Goal: Information Seeking & Learning: Compare options

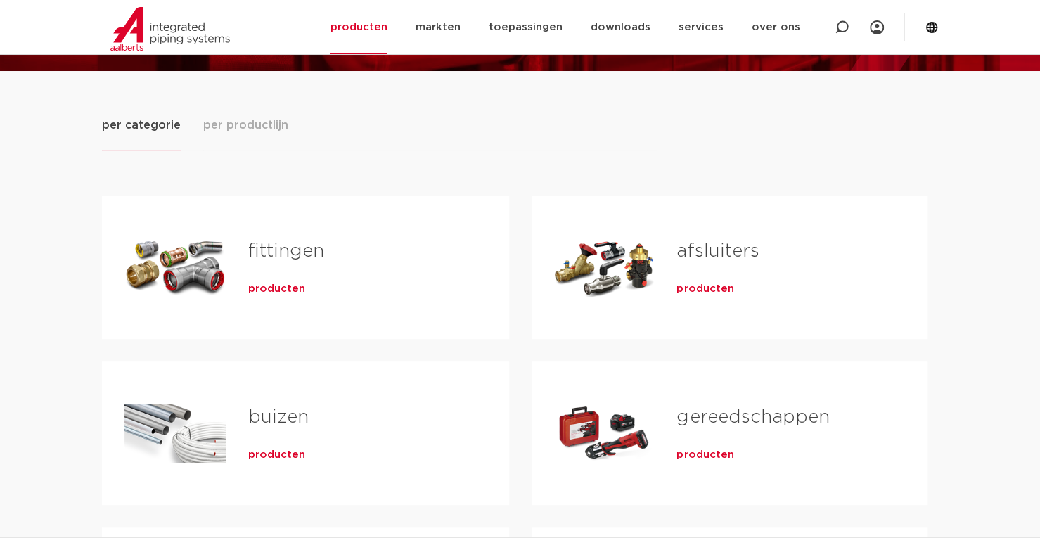
scroll to position [70, 0]
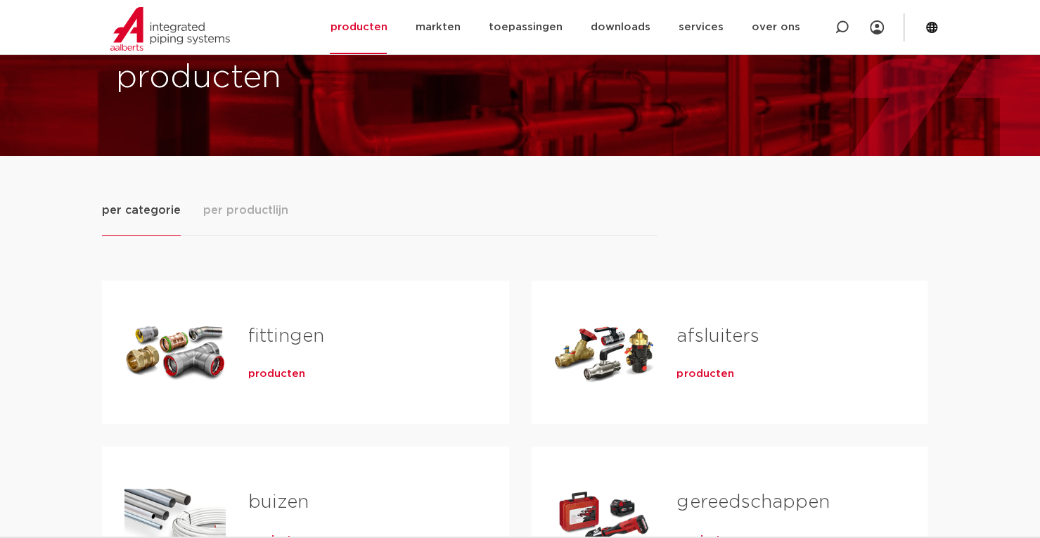
click at [251, 219] on button "per productlijn" at bounding box center [245, 219] width 85 height 34
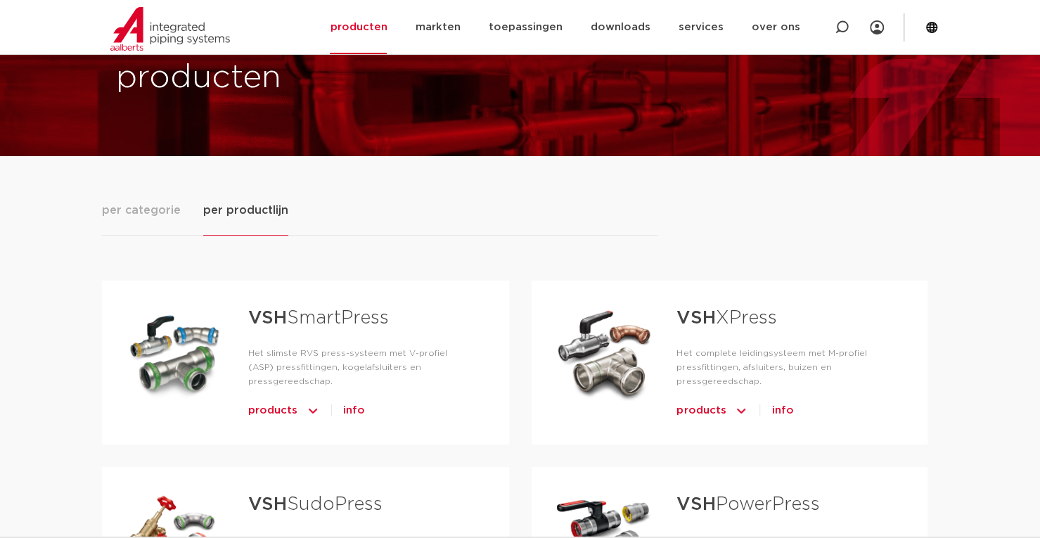
click at [138, 204] on span "per categorie" at bounding box center [141, 210] width 79 height 17
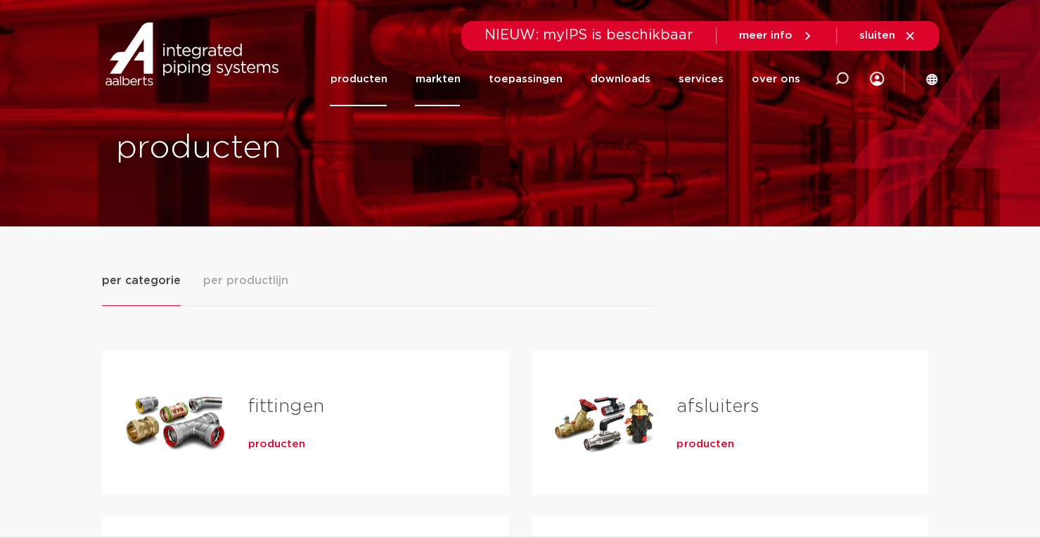
click at [446, 92] on link "markten" at bounding box center [437, 79] width 45 height 54
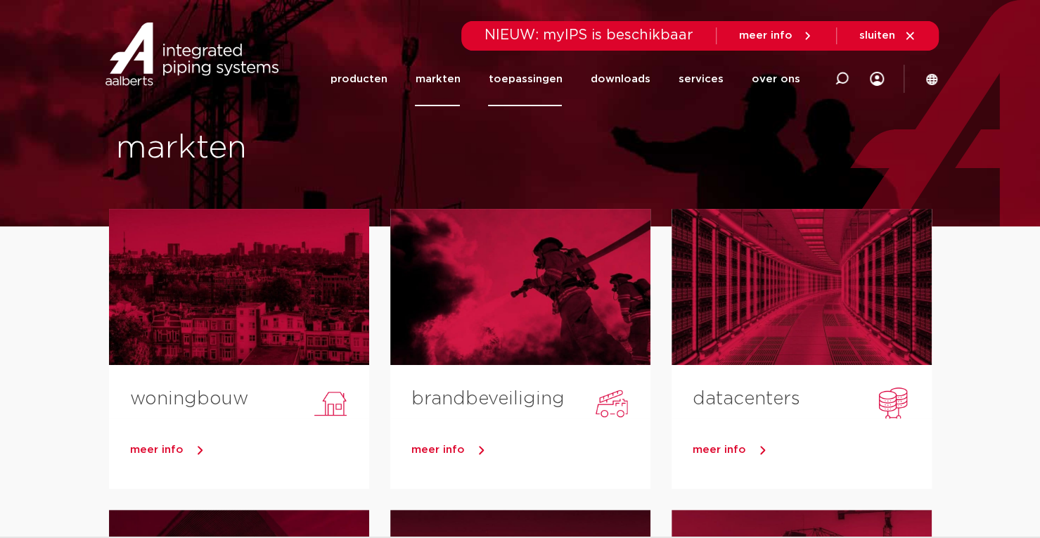
click at [541, 83] on link "toepassingen" at bounding box center [525, 79] width 74 height 54
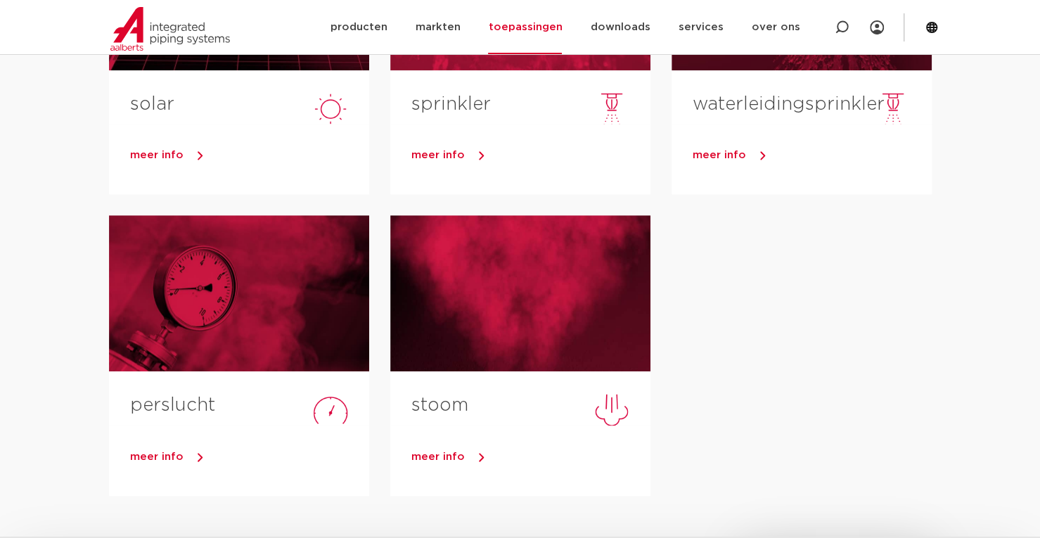
scroll to position [703, 0]
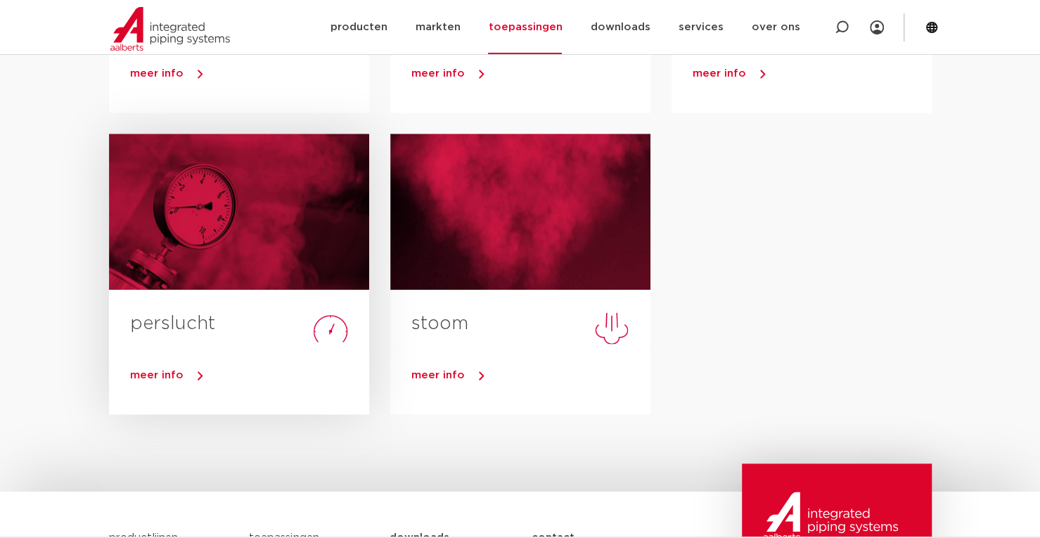
click at [329, 334] on h3 "perslucht" at bounding box center [249, 327] width 239 height 32
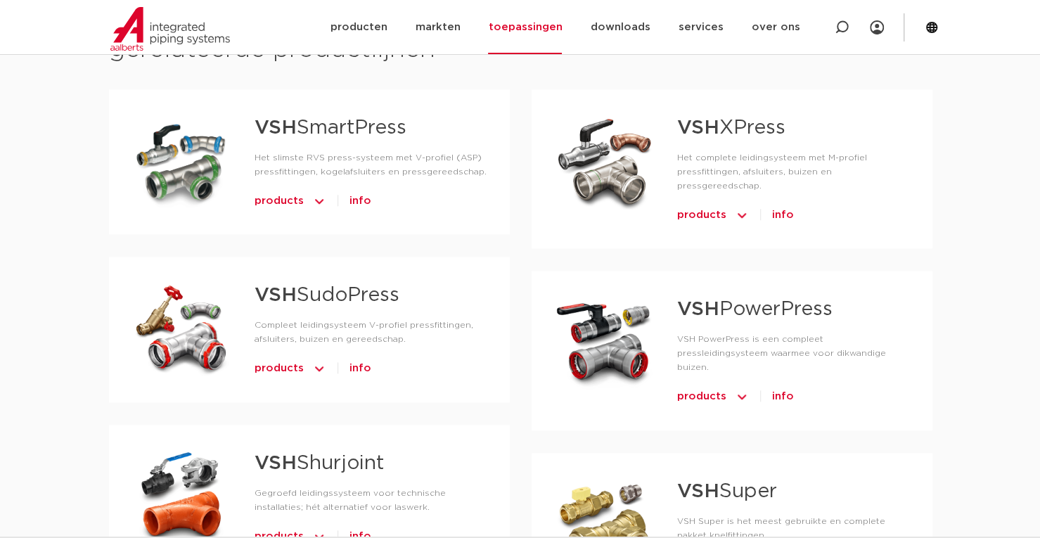
scroll to position [703, 0]
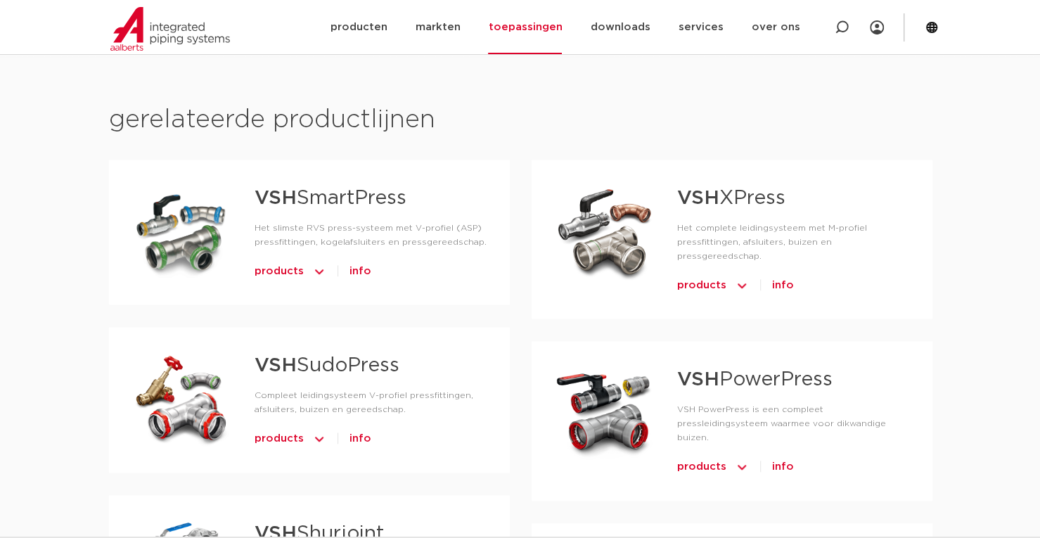
click at [278, 441] on span "products" at bounding box center [278, 438] width 49 height 22
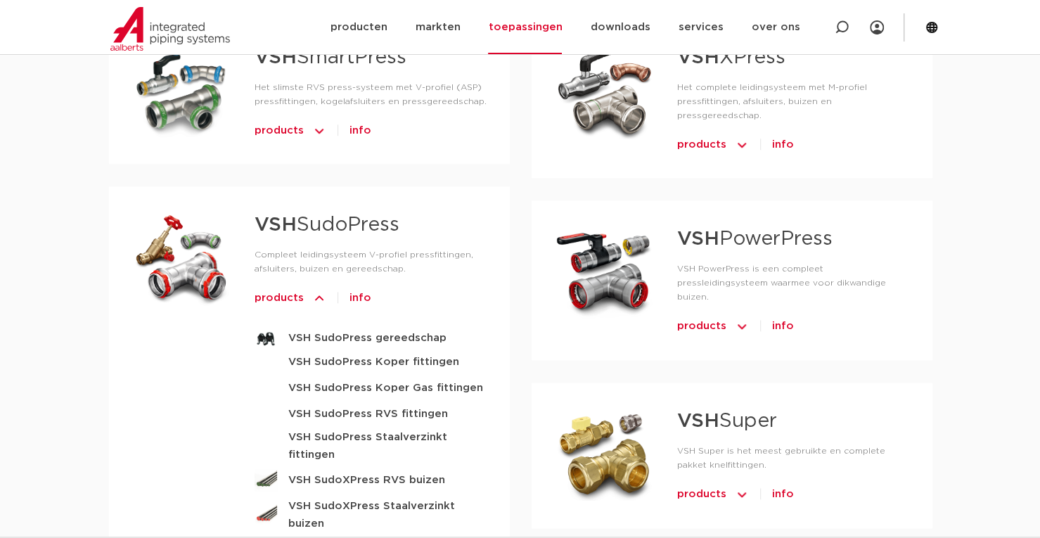
scroll to position [914, 0]
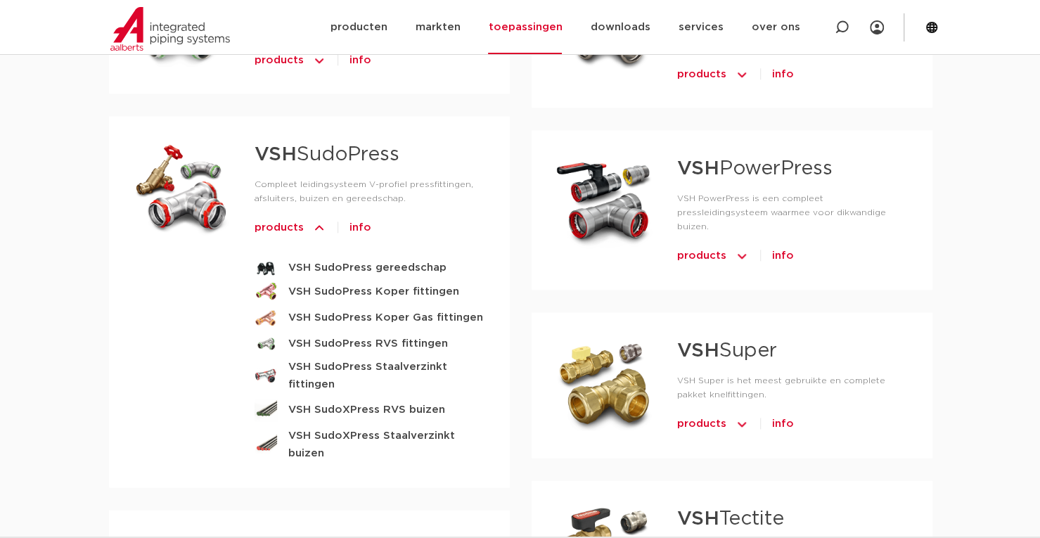
click at [740, 245] on img at bounding box center [742, 256] width 14 height 22
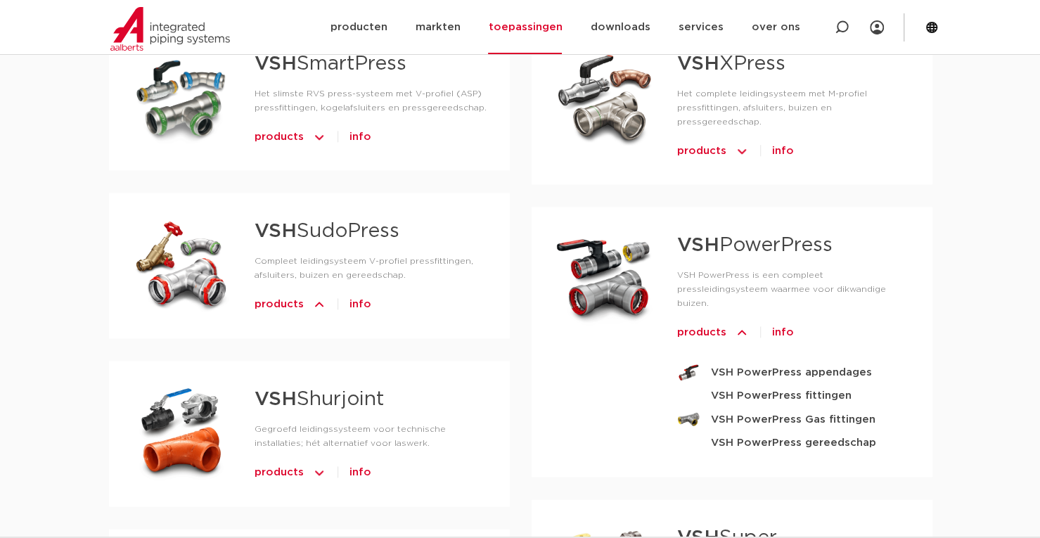
scroll to position [773, 0]
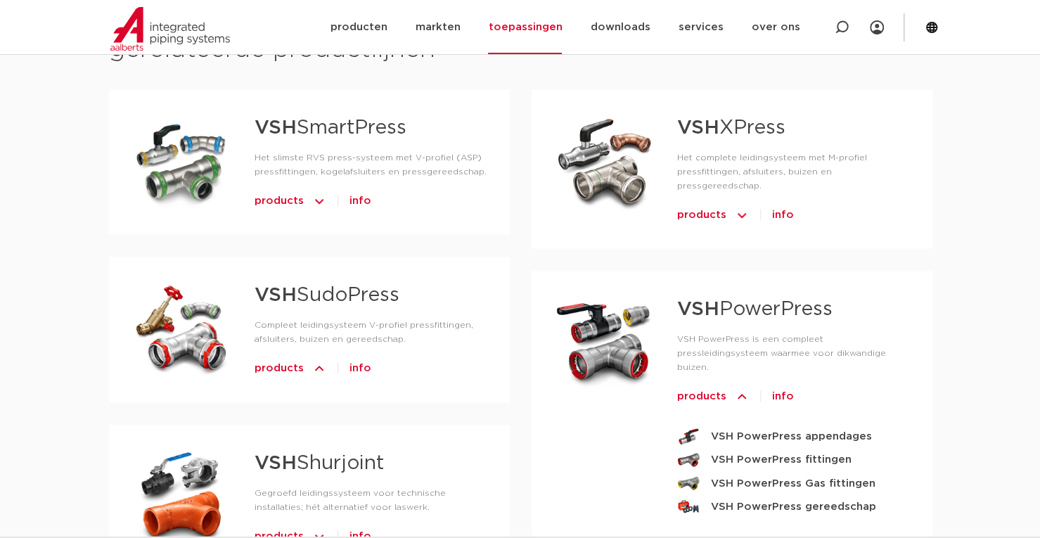
click at [740, 204] on img at bounding box center [742, 215] width 14 height 22
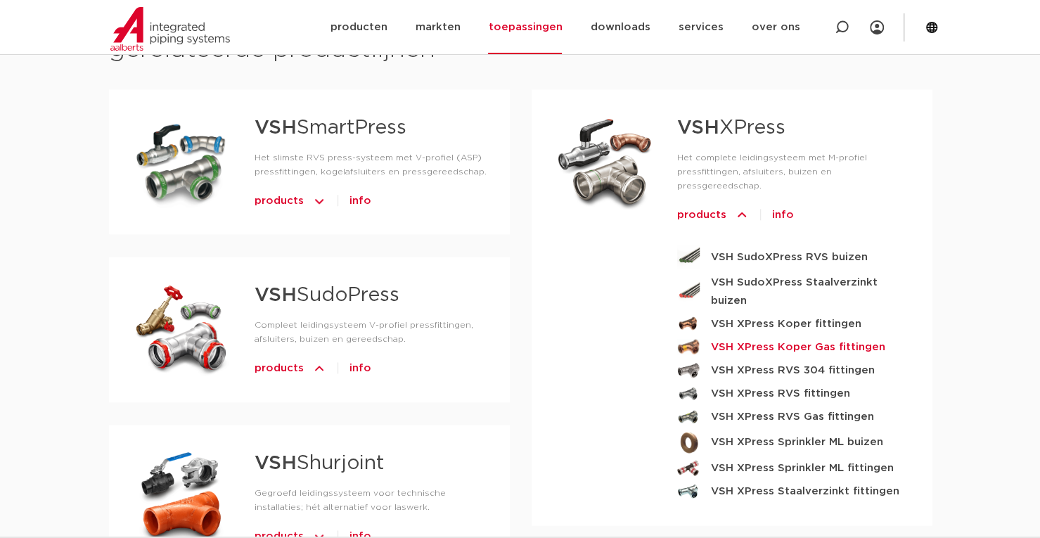
click at [809, 338] on strong "VSH XPress Koper Gas fittingen" at bounding box center [798, 347] width 174 height 18
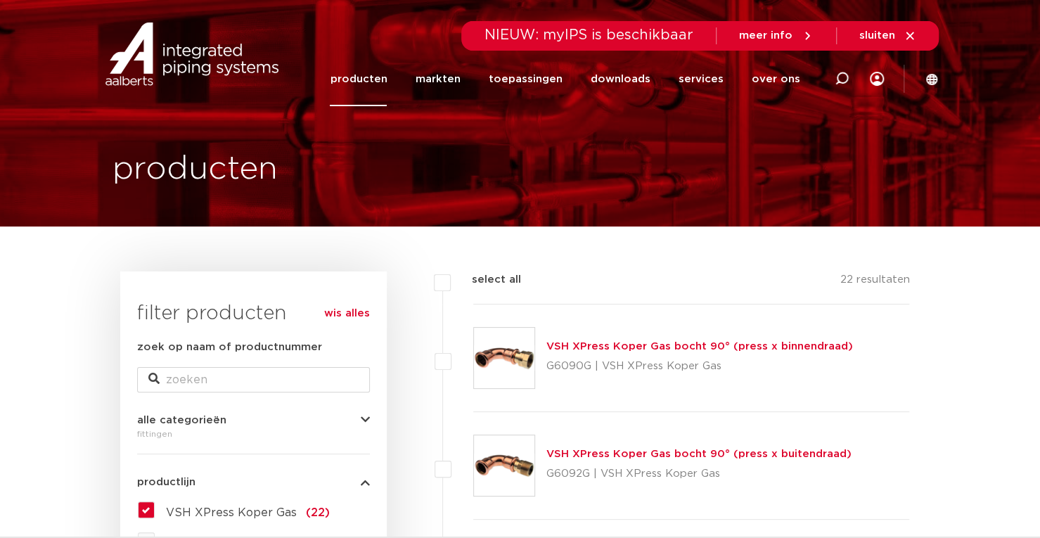
click at [367, 68] on link "producten" at bounding box center [358, 79] width 57 height 54
click at [367, 78] on link "producten" at bounding box center [358, 79] width 57 height 54
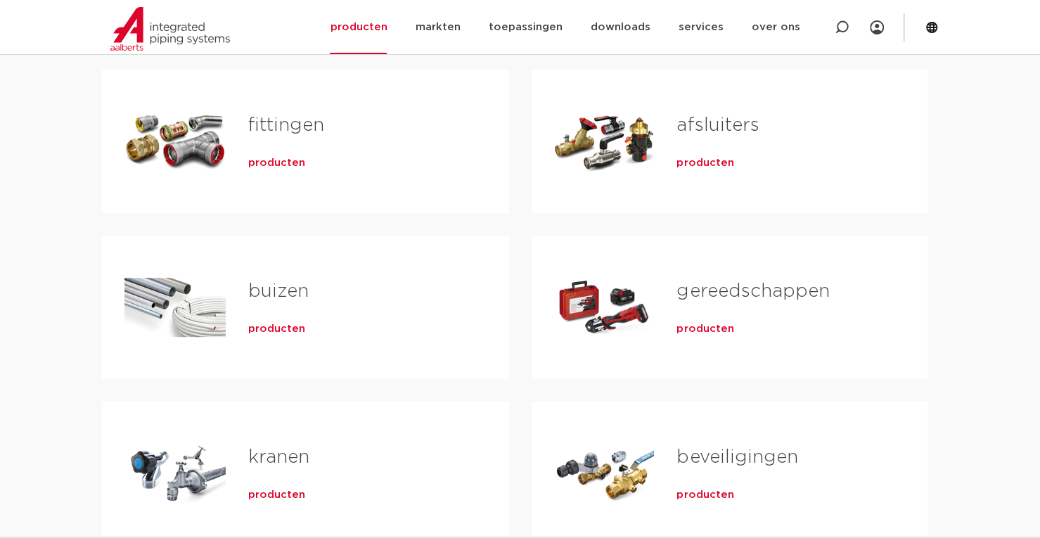
click at [273, 283] on link "buizen" at bounding box center [278, 291] width 60 height 18
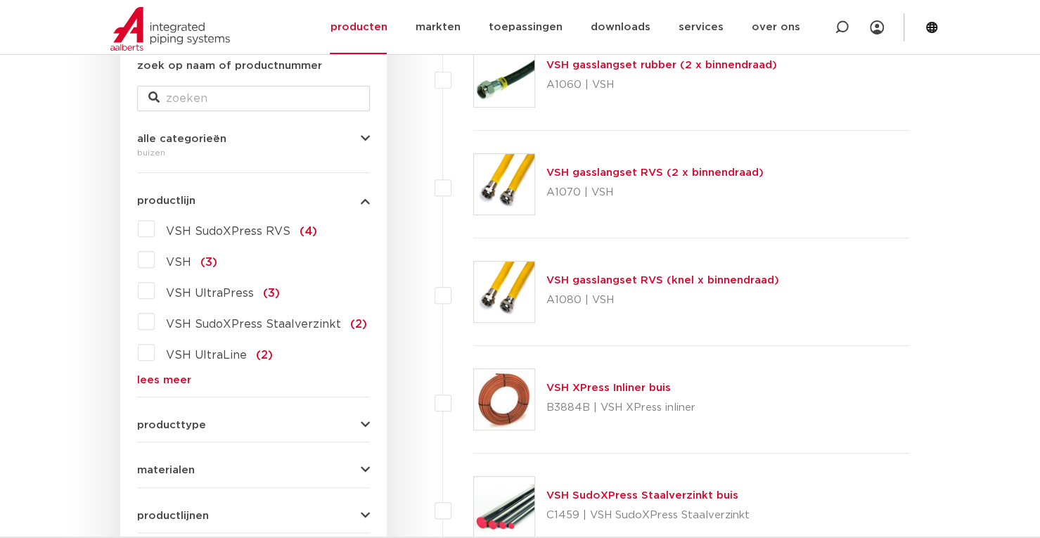
click at [166, 375] on link "lees meer" at bounding box center [253, 380] width 233 height 11
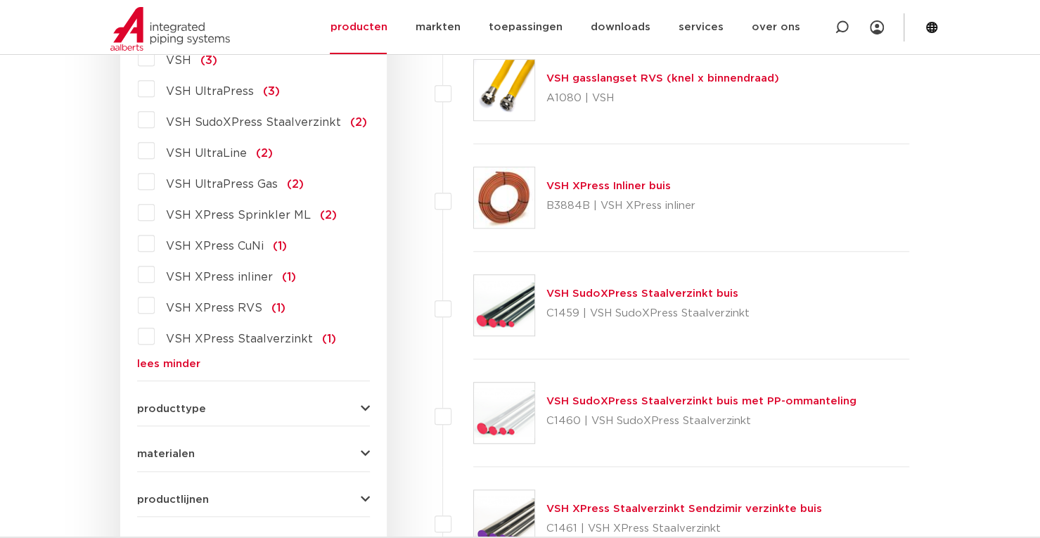
scroll to position [562, 0]
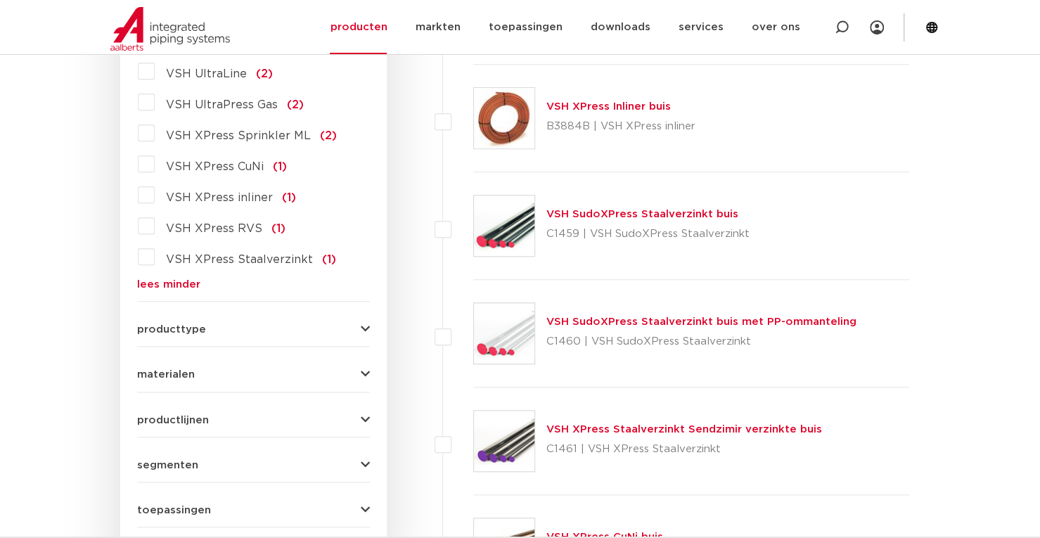
click at [361, 327] on icon "button" at bounding box center [365, 329] width 9 height 11
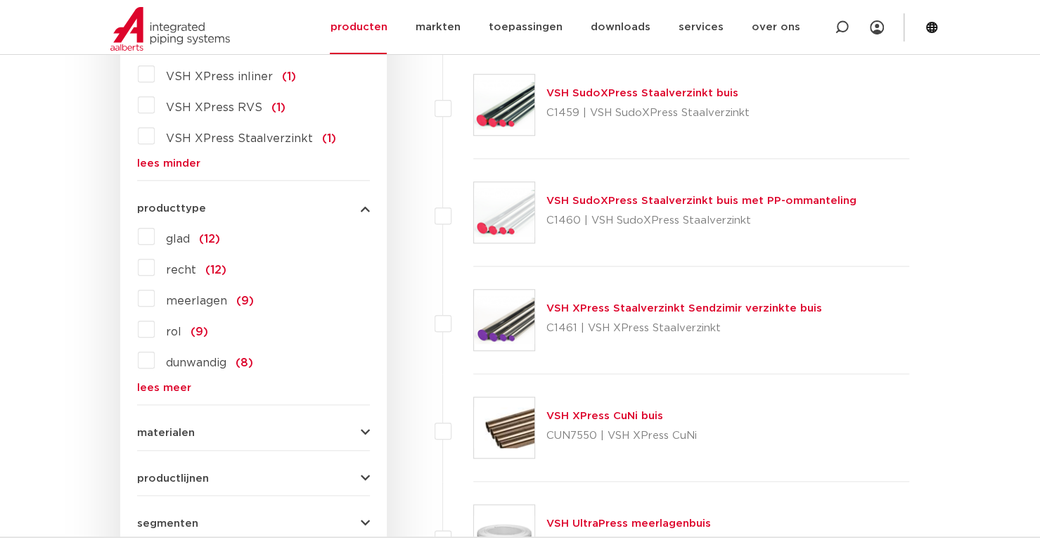
scroll to position [703, 0]
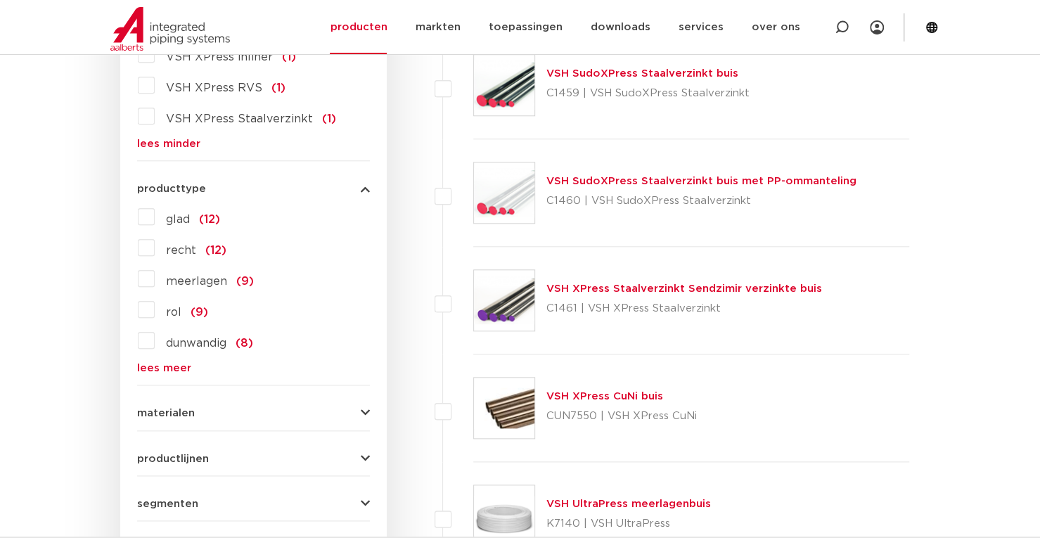
click at [361, 411] on icon "button" at bounding box center [365, 413] width 9 height 11
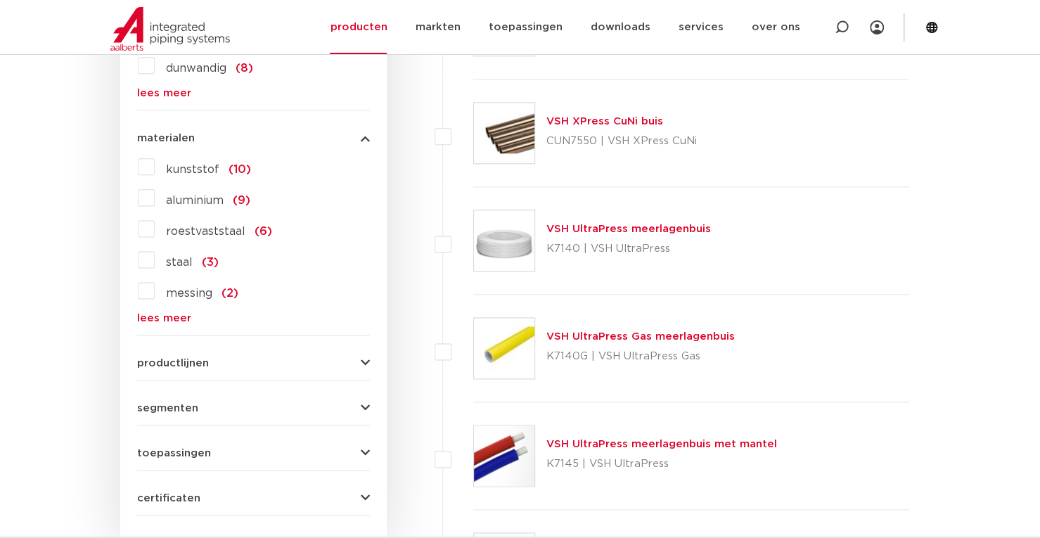
scroll to position [984, 0]
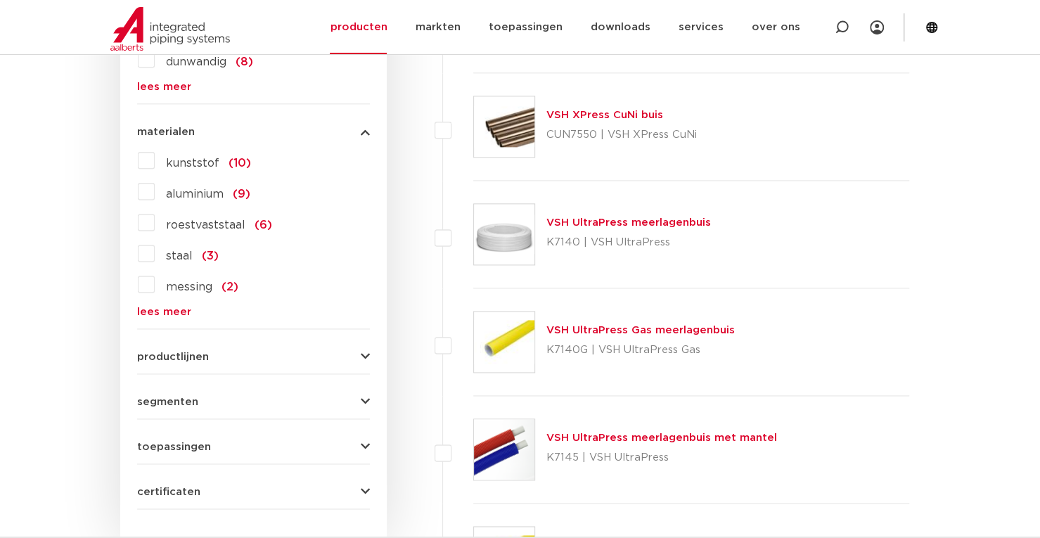
click at [366, 352] on icon "button" at bounding box center [365, 356] width 9 height 11
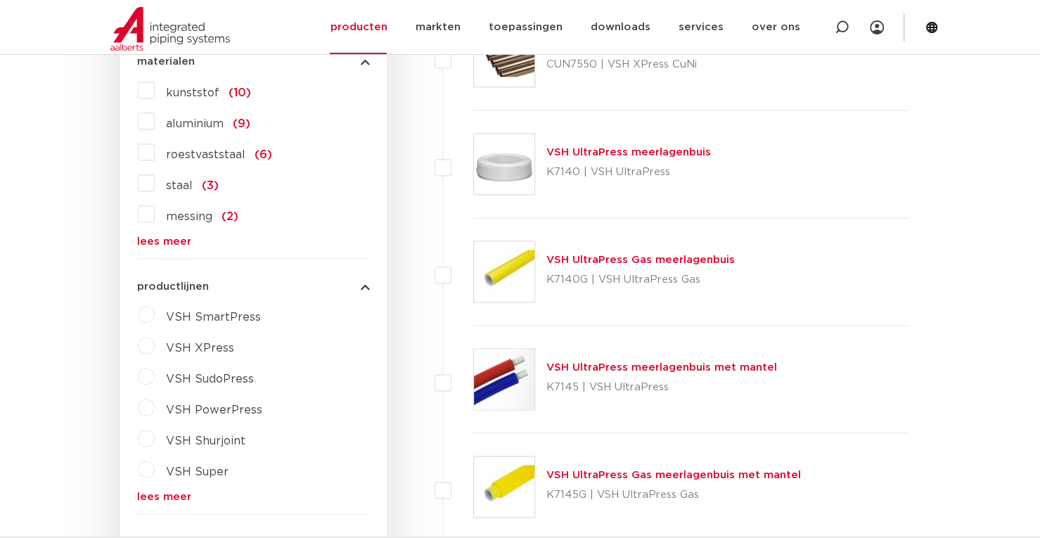
scroll to position [1195, 0]
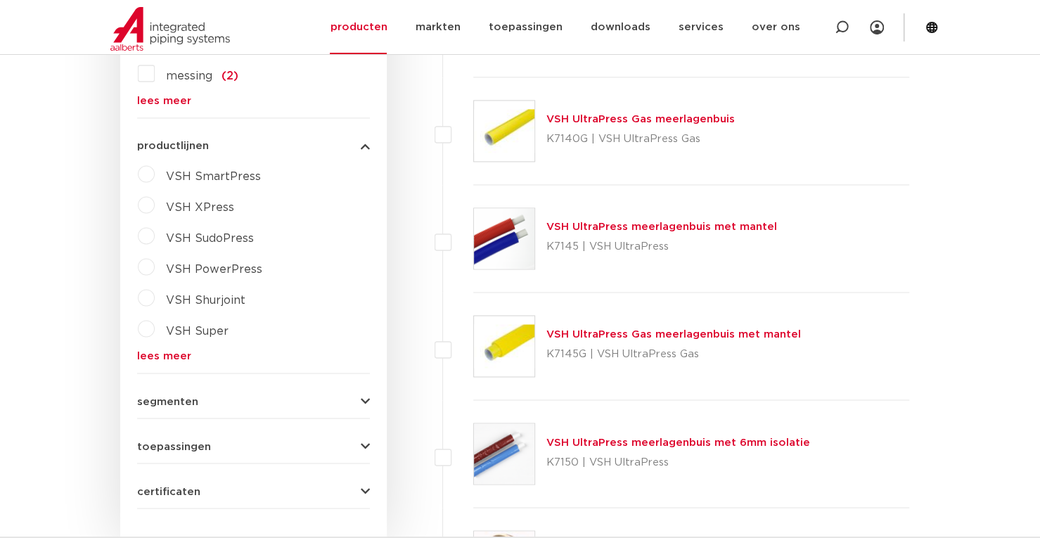
click at [366, 398] on icon "button" at bounding box center [365, 401] width 9 height 11
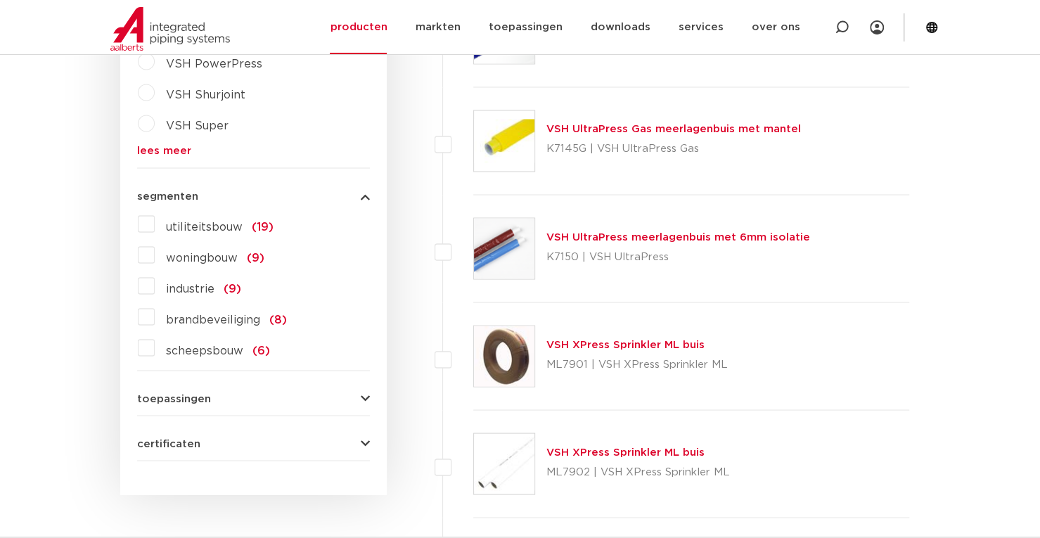
scroll to position [1406, 0]
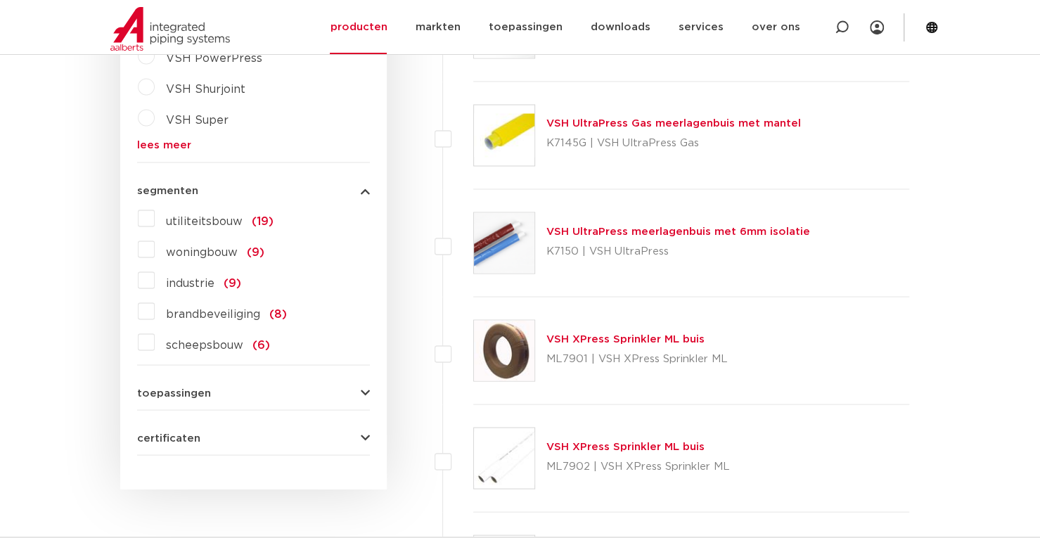
click at [366, 389] on icon "button" at bounding box center [365, 392] width 9 height 11
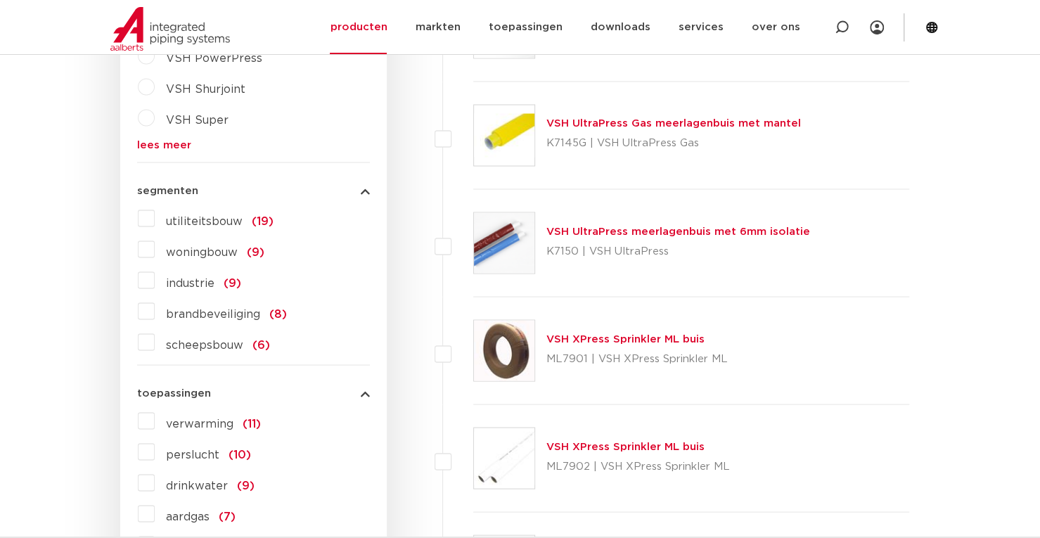
scroll to position [1546, 0]
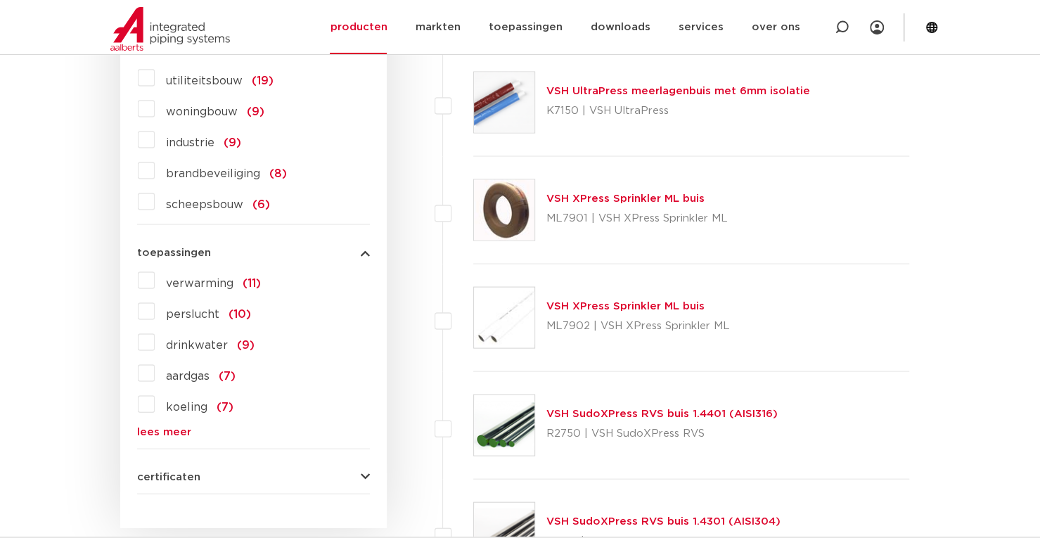
click at [155, 371] on label "aardgas (7)" at bounding box center [195, 372] width 81 height 22
click at [0, 0] on input "aardgas (7)" at bounding box center [0, 0] width 0 height 0
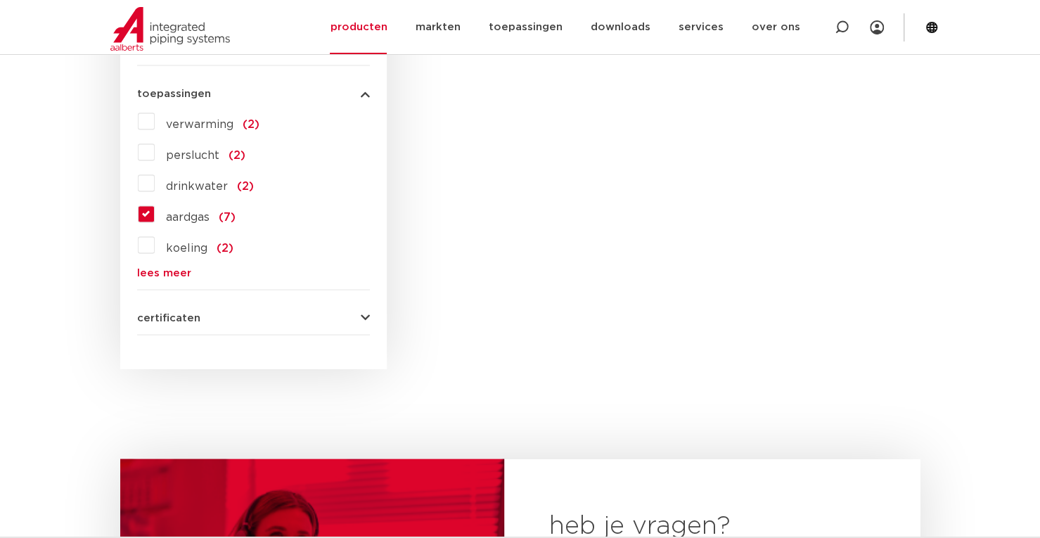
scroll to position [1581, 0]
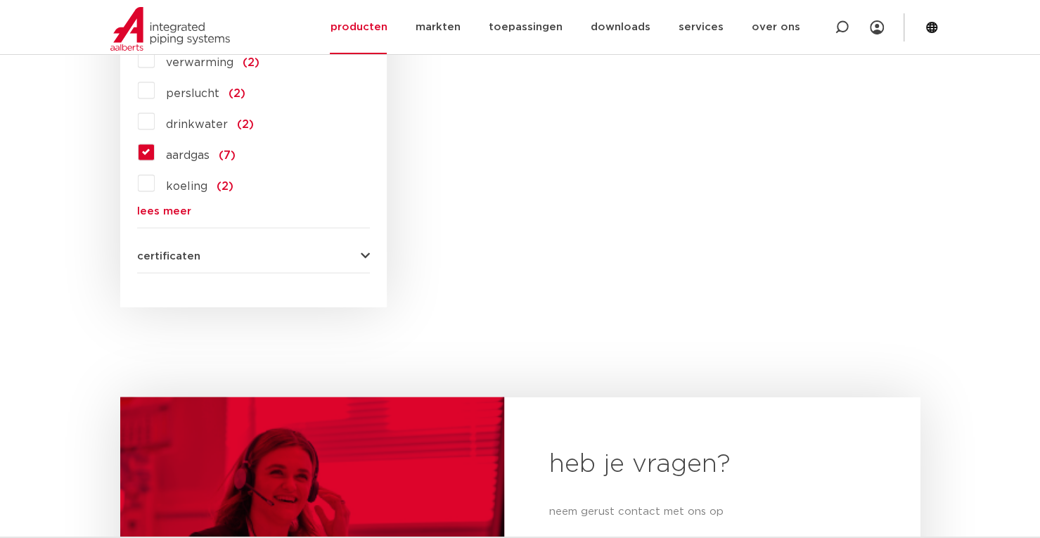
click at [364, 252] on icon "button" at bounding box center [365, 256] width 9 height 11
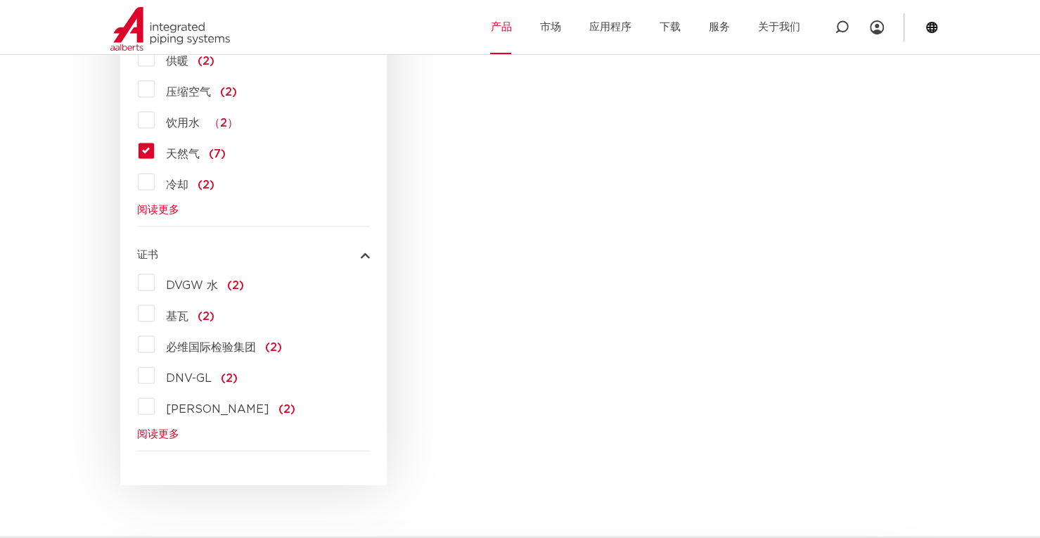
scroll to position [1442, 0]
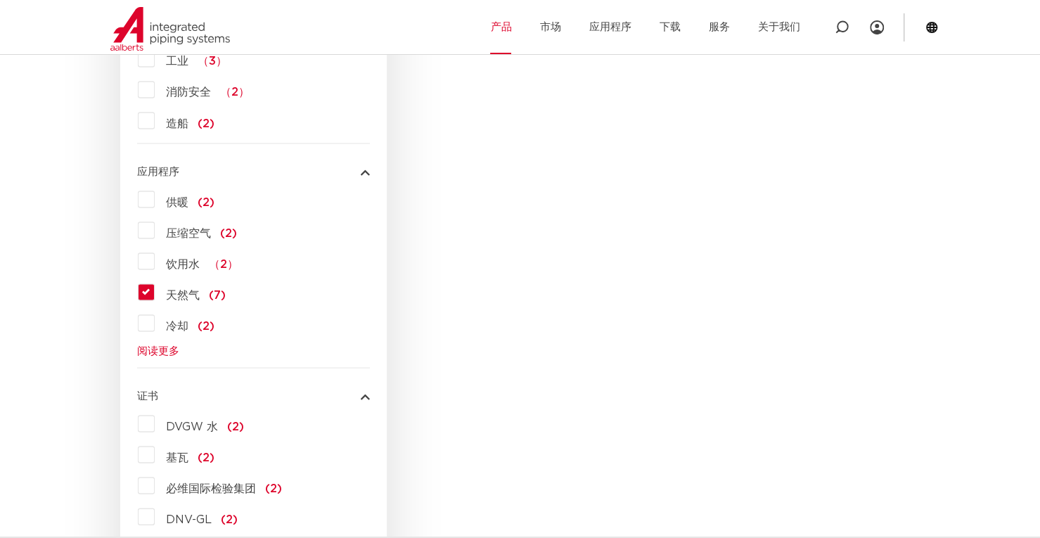
click at [164, 349] on font "阅读更多" at bounding box center [158, 350] width 42 height 11
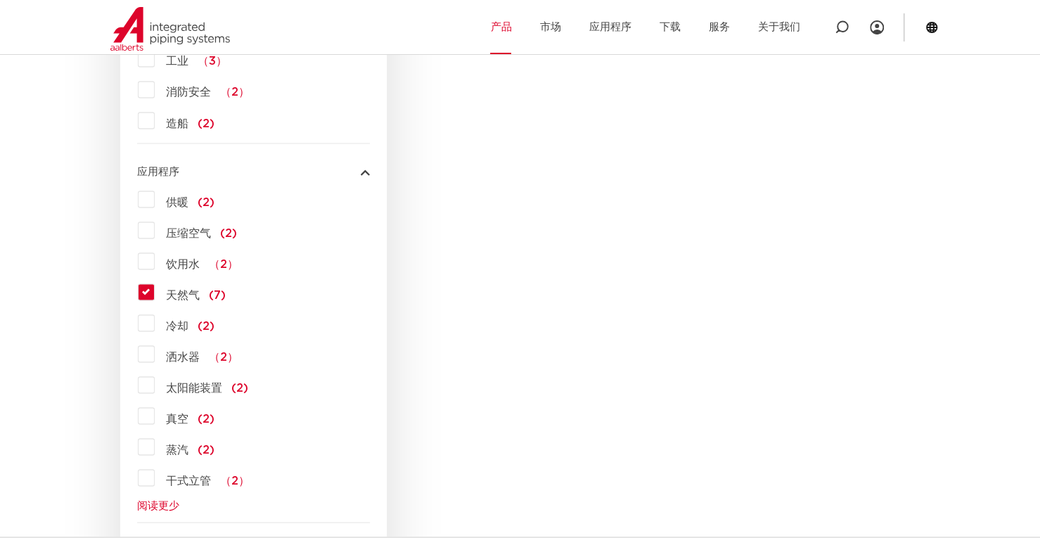
click at [155, 290] on label "天然气 (7)" at bounding box center [190, 291] width 71 height 22
click at [0, 0] on input "天然气 (7)" at bounding box center [0, 0] width 0 height 0
click at [155, 418] on label "真空 (2)" at bounding box center [185, 415] width 60 height 22
click at [0, 0] on input "真空 (2)" at bounding box center [0, 0] width 0 height 0
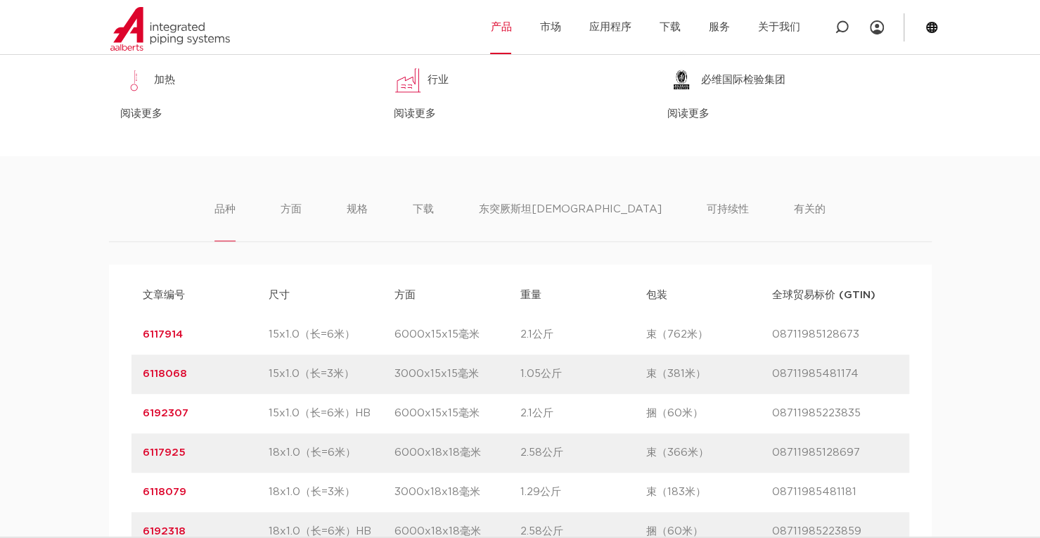
scroll to position [669, 0]
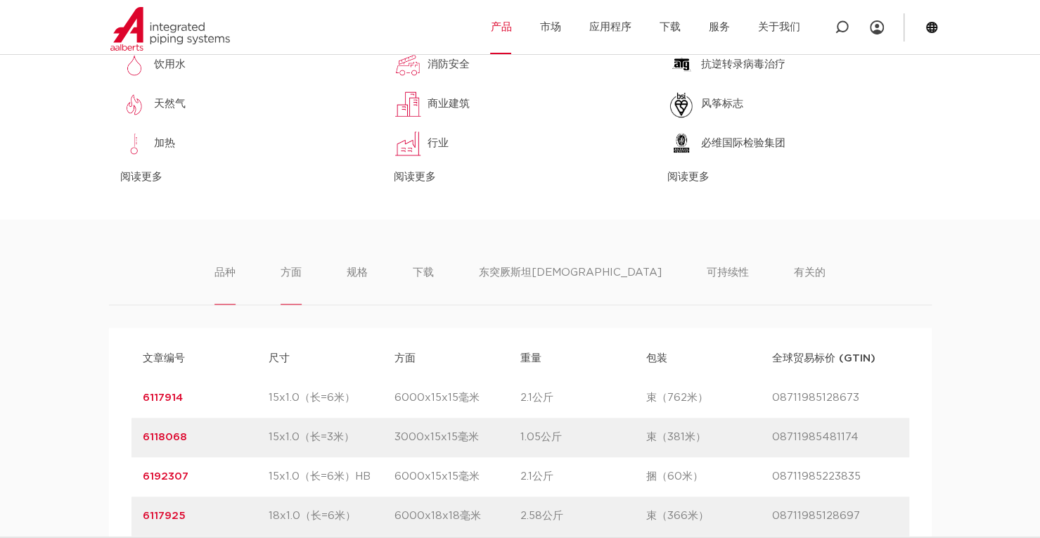
click at [302, 276] on font "方面" at bounding box center [290, 272] width 21 height 11
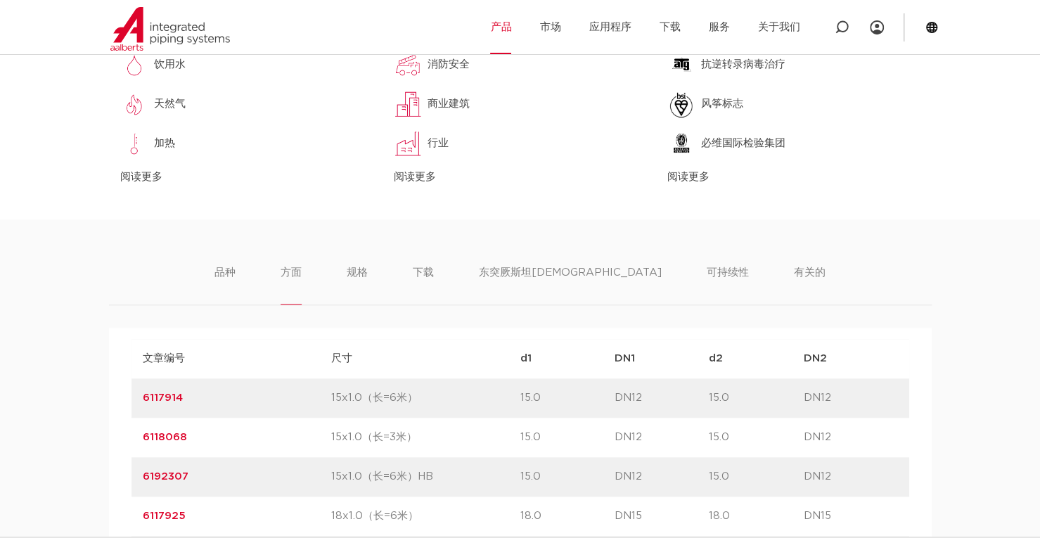
click at [368, 279] on li "规格" at bounding box center [357, 284] width 21 height 40
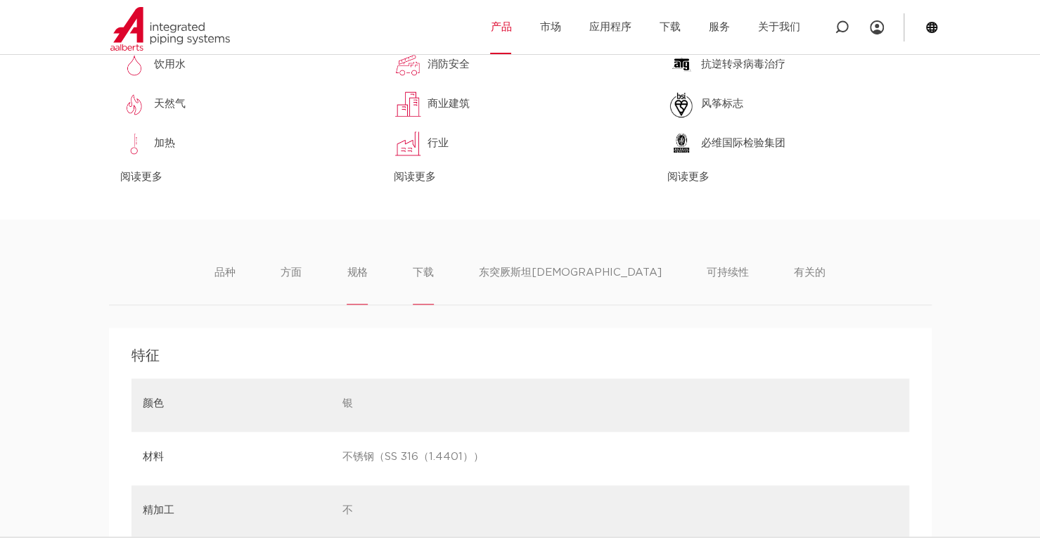
click at [434, 272] on font "下载" at bounding box center [423, 272] width 21 height 11
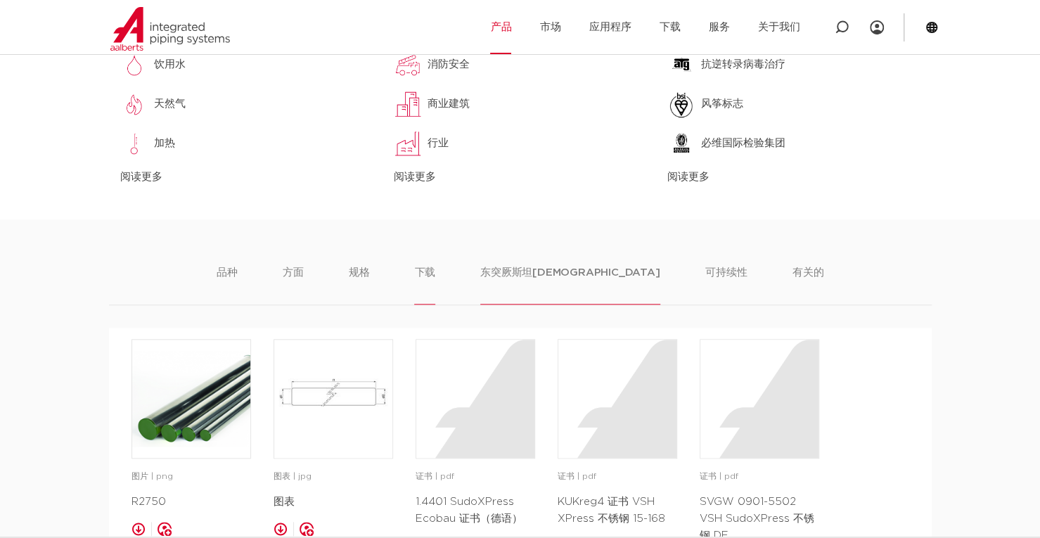
click at [548, 272] on font "东突厥斯坦伊斯兰运动" at bounding box center [569, 272] width 179 height 11
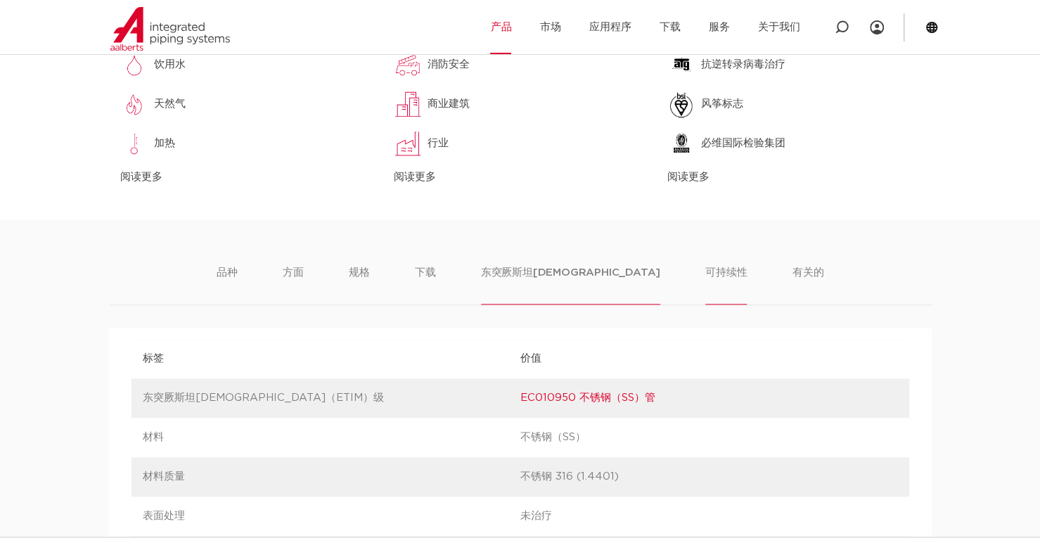
click at [705, 269] on font "可持续性" at bounding box center [725, 272] width 41 height 11
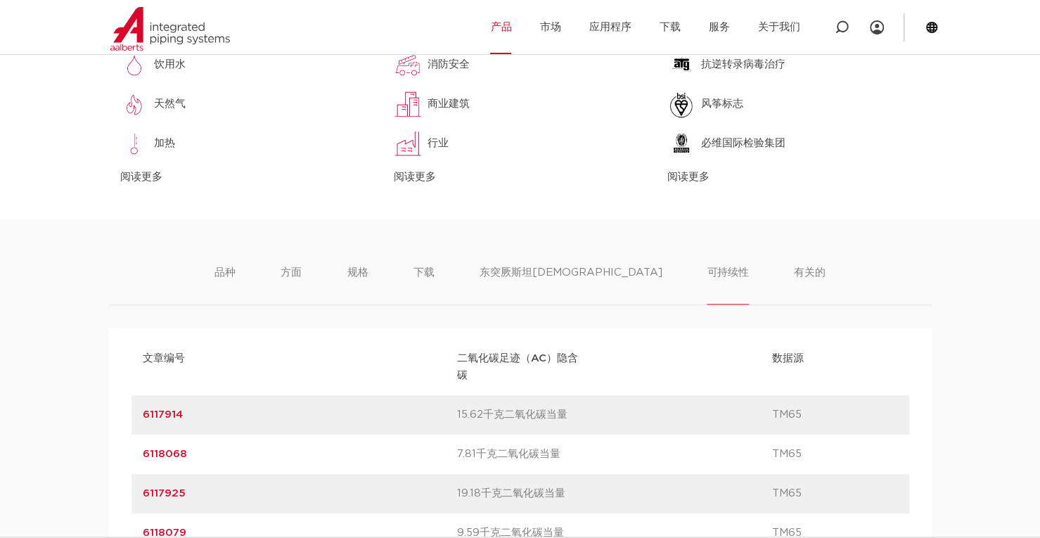
click at [346, 269] on ul "品种 方面 规格 下载 东突厥斯坦伊斯兰运动 可持续性 有关的" at bounding box center [519, 284] width 610 height 40
click at [302, 272] on font "方面" at bounding box center [291, 272] width 21 height 11
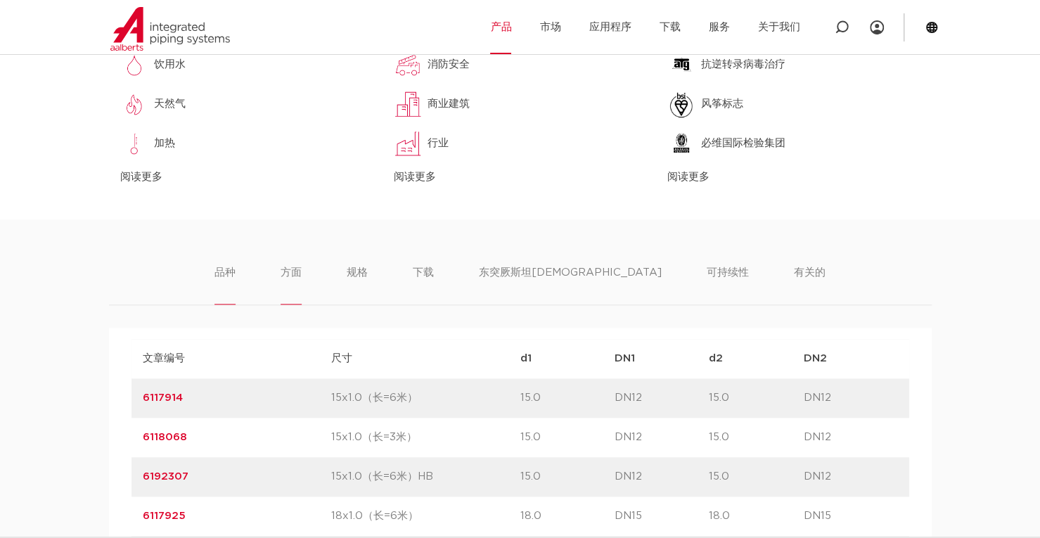
click at [235, 276] on font "品种" at bounding box center [224, 272] width 21 height 11
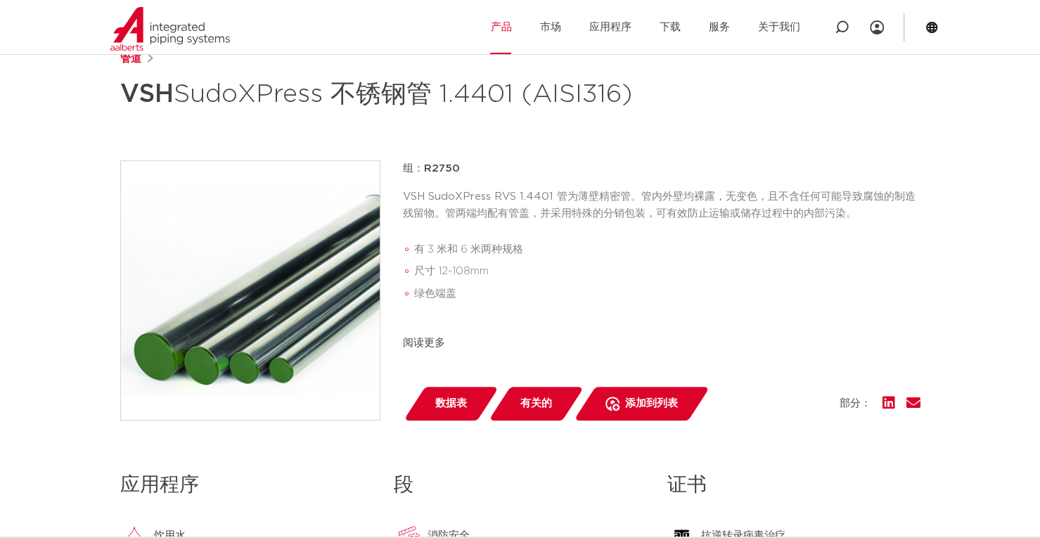
scroll to position [107, 0]
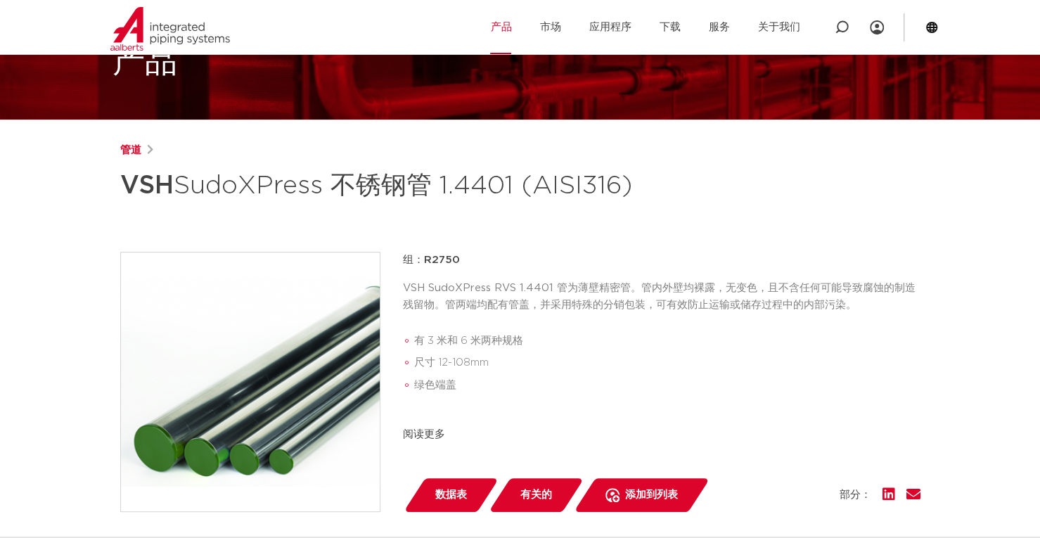
drag, startPoint x: 115, startPoint y: 180, endPoint x: 644, endPoint y: 187, distance: 529.3
click at [644, 187] on div "管道 VSH SudoXPress 不锈钢管 1.4401 (AISI316) 组：R2750 有 3 米和 6 米两种规格 尺寸 12-108mm 绿色端盖…" at bounding box center [520, 462] width 822 height 640
copy h1 "VSH SudoXPress 不锈钢管 1.4401 (AISI316)"
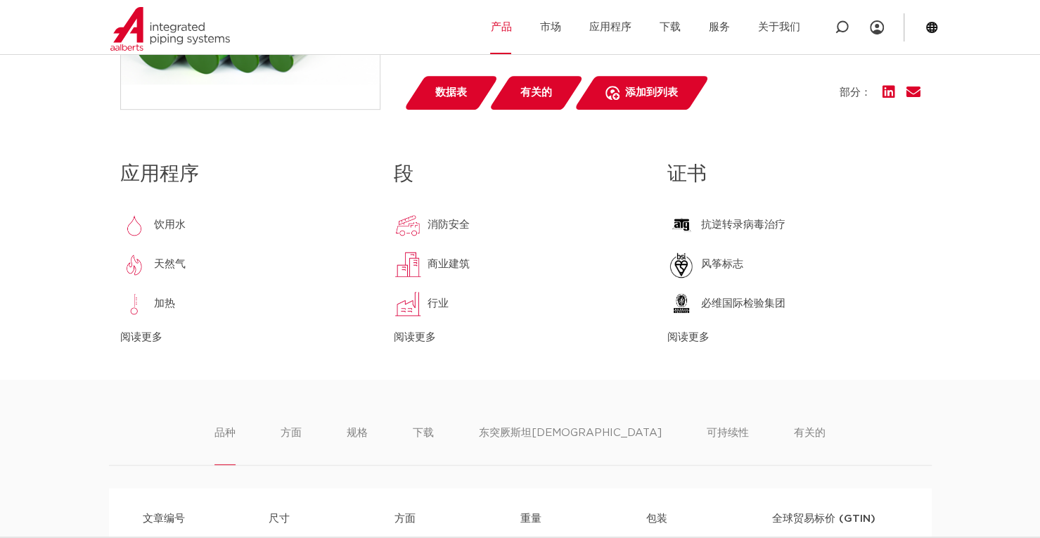
scroll to position [599, 0]
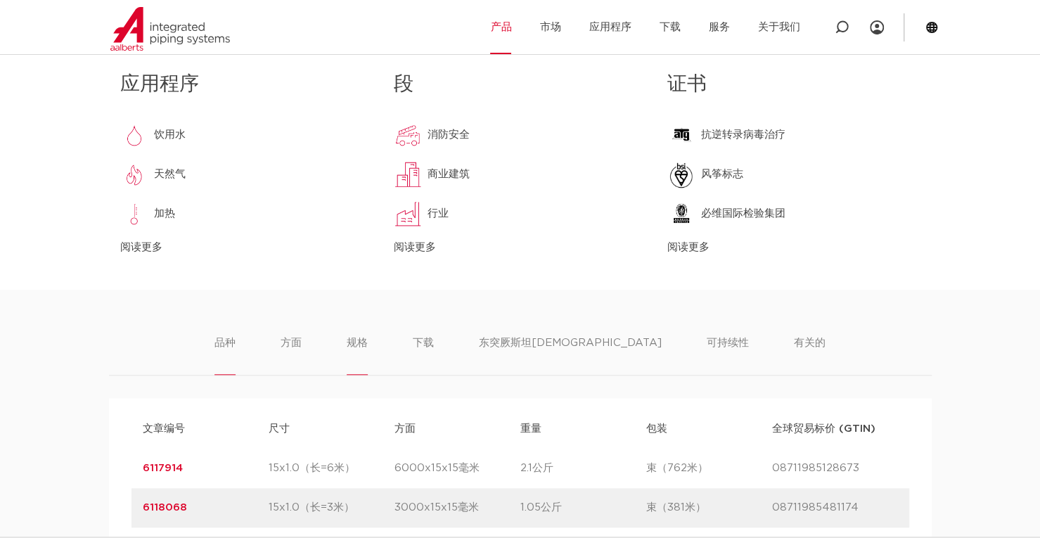
click at [368, 344] on font "规格" at bounding box center [357, 342] width 21 height 11
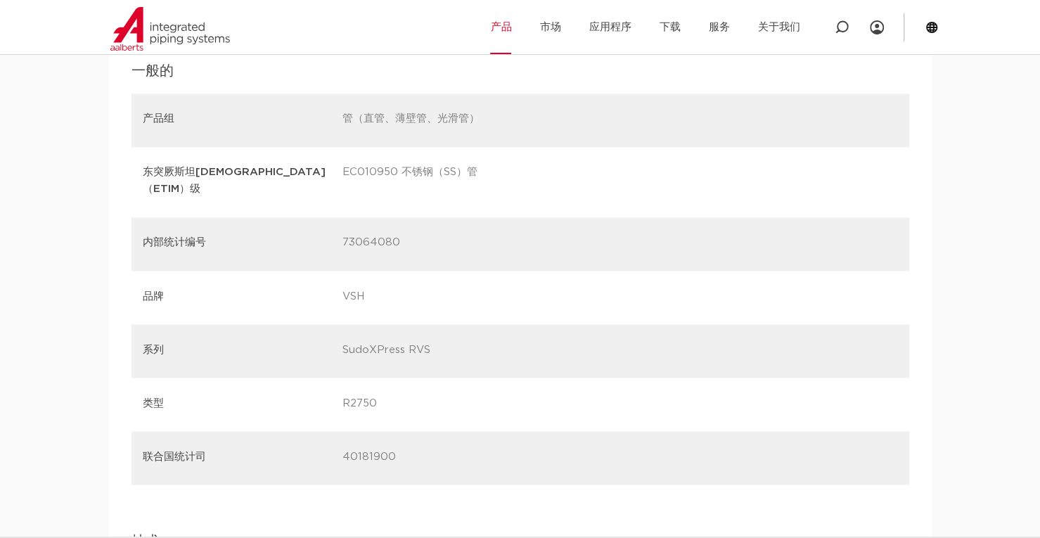
scroll to position [1442, 0]
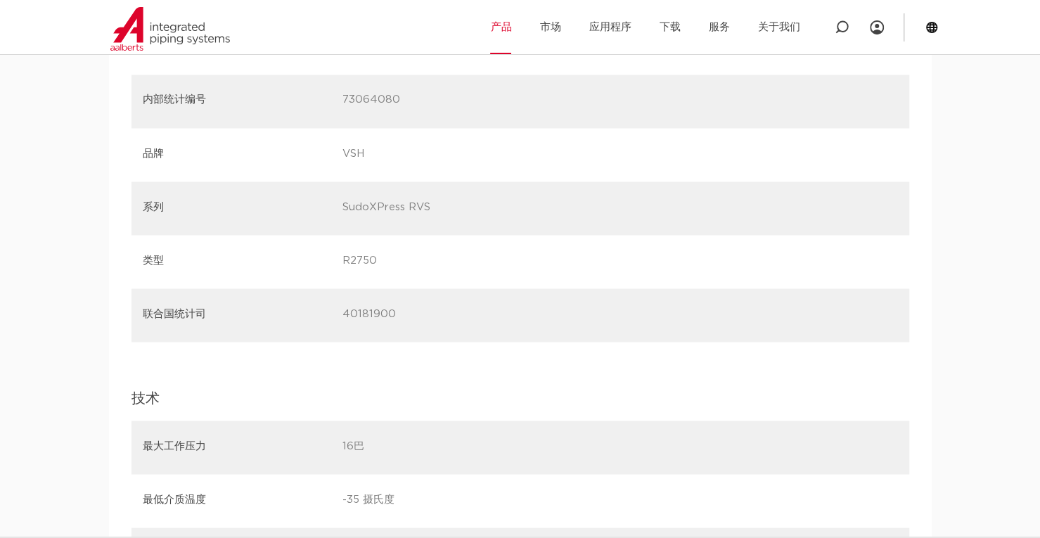
click at [11, 359] on div "品种 方面 规格 下载 东突厥斯坦伊斯兰运动 可持续性 有关的 品种 方面 规格 下载 东突厥斯坦伊斯兰运动 可持续性 有关的 文章编号 尺寸" at bounding box center [520, 45] width 1040 height 1199
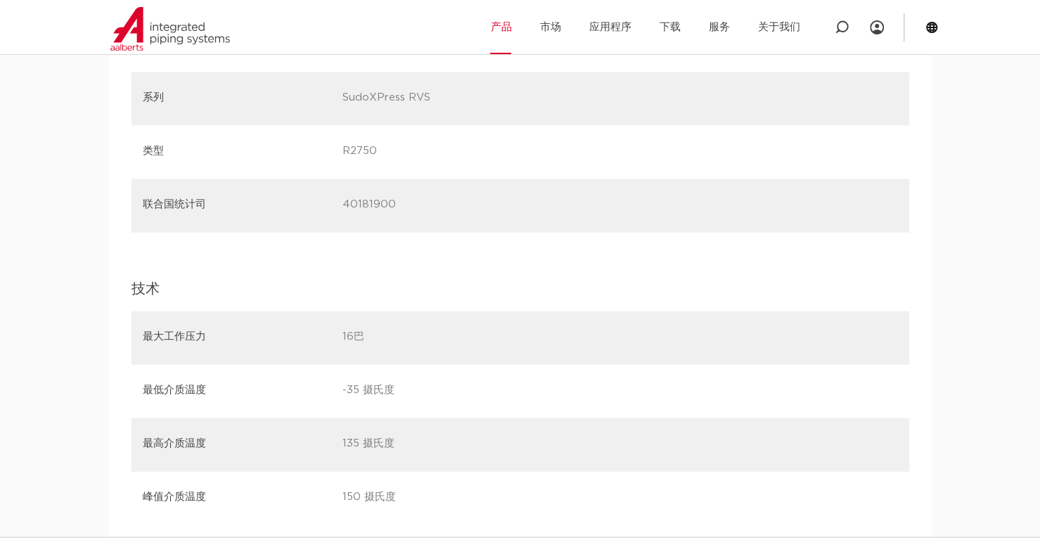
scroll to position [1653, 0]
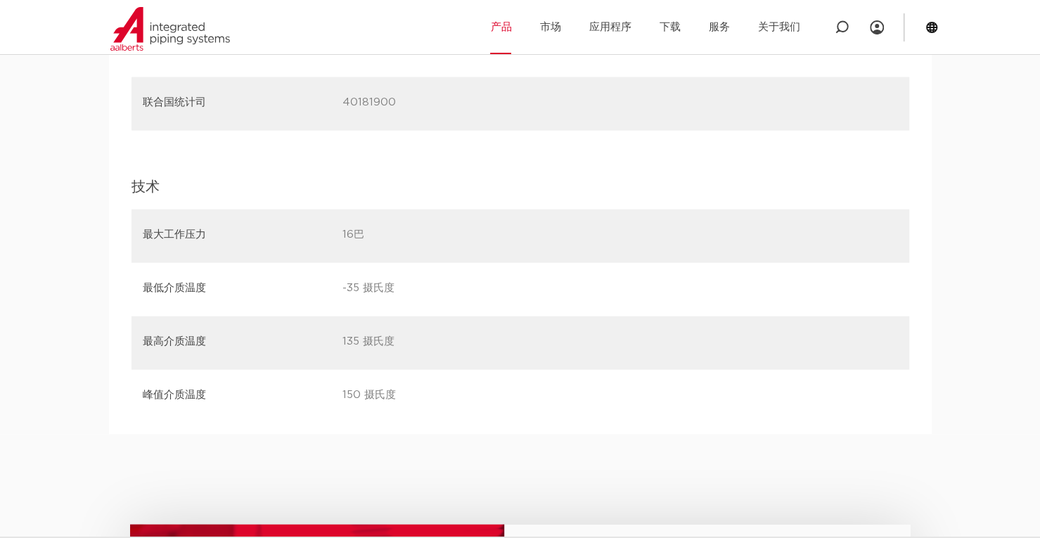
drag, startPoint x: 0, startPoint y: 361, endPoint x: 140, endPoint y: 319, distance: 145.9
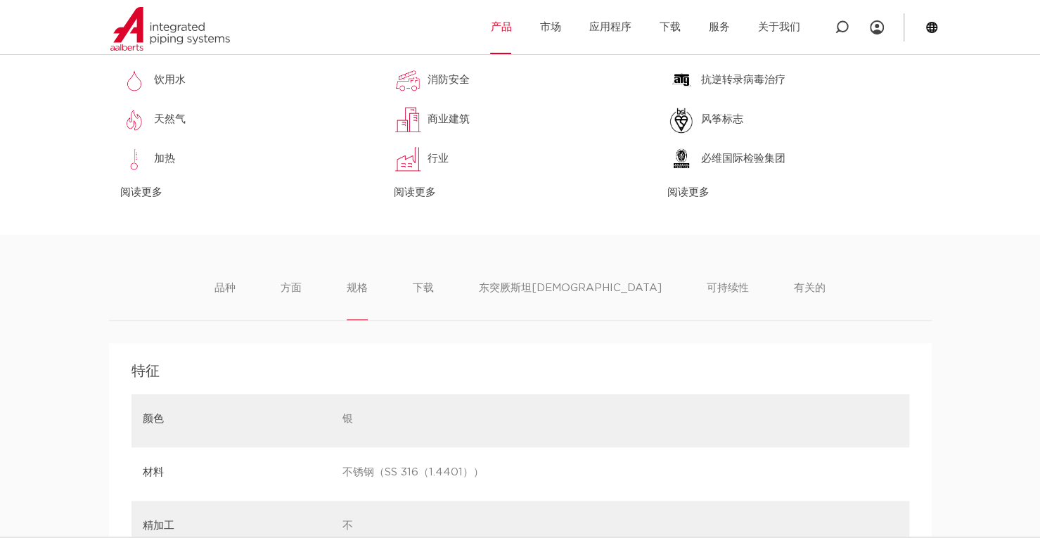
scroll to position [633, 0]
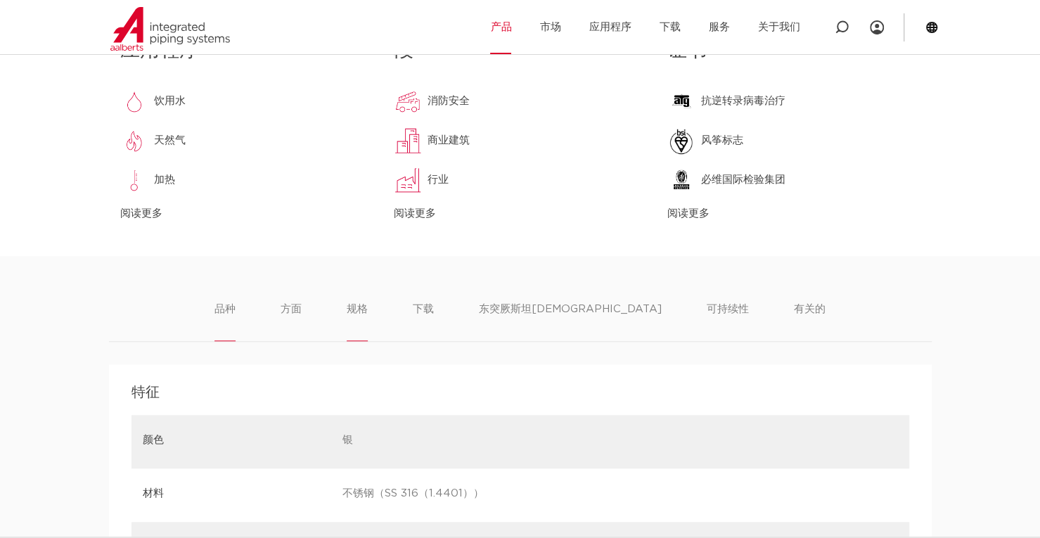
click at [235, 306] on font "品种" at bounding box center [224, 309] width 21 height 11
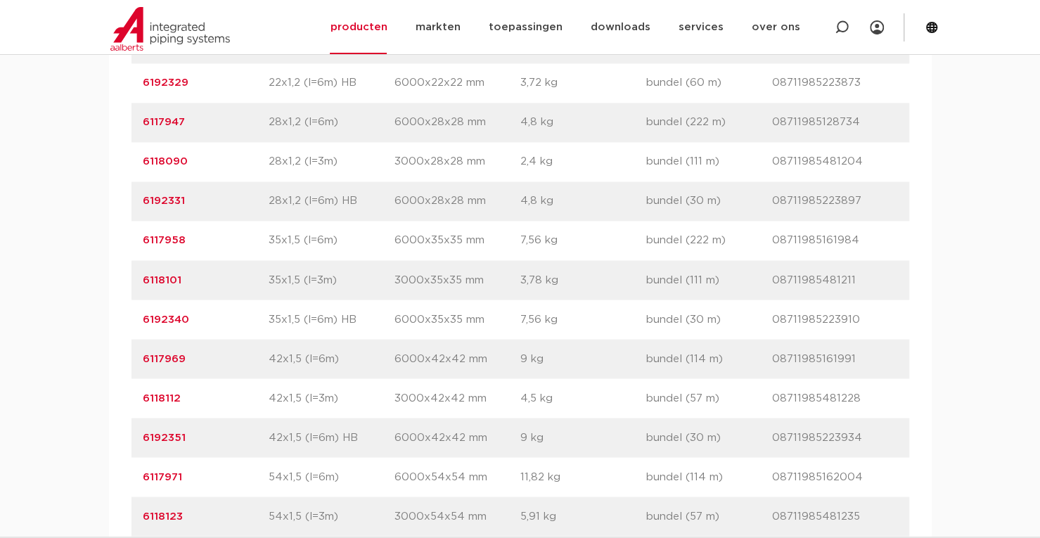
scroll to position [1721, 0]
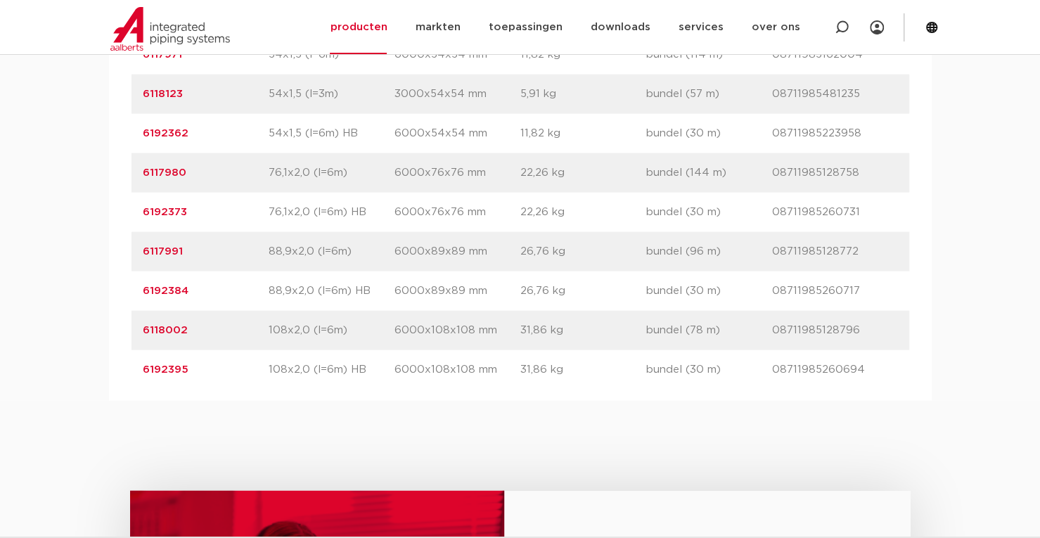
click at [418, 339] on p "6000x108x108 mm" at bounding box center [457, 330] width 126 height 17
click at [523, 384] on div "artikelnummer 6192395 afmeting 108x2,0 (l=6m) HB afmetingen 6000x108x108 mm gew…" at bounding box center [519, 369] width 777 height 39
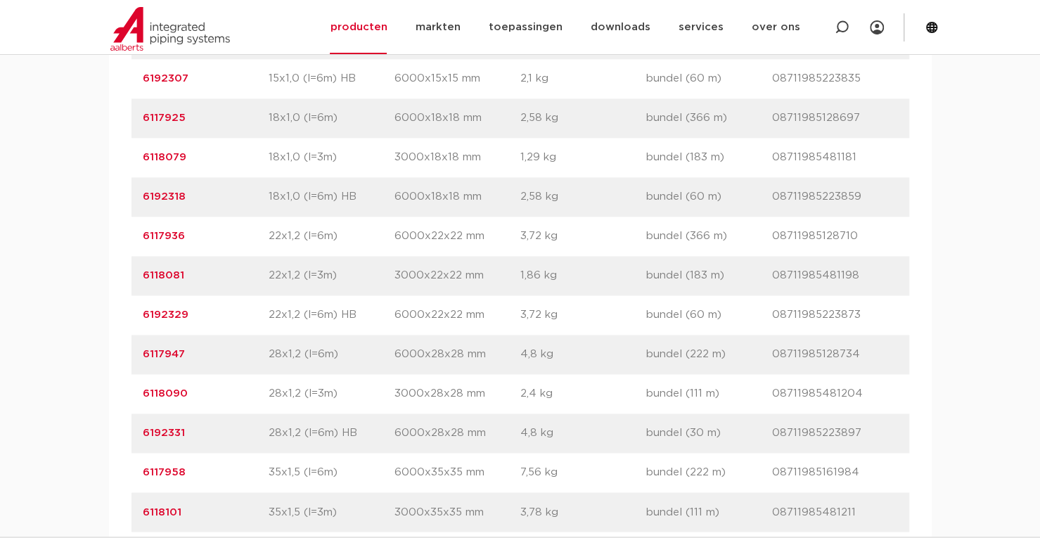
scroll to position [1158, 0]
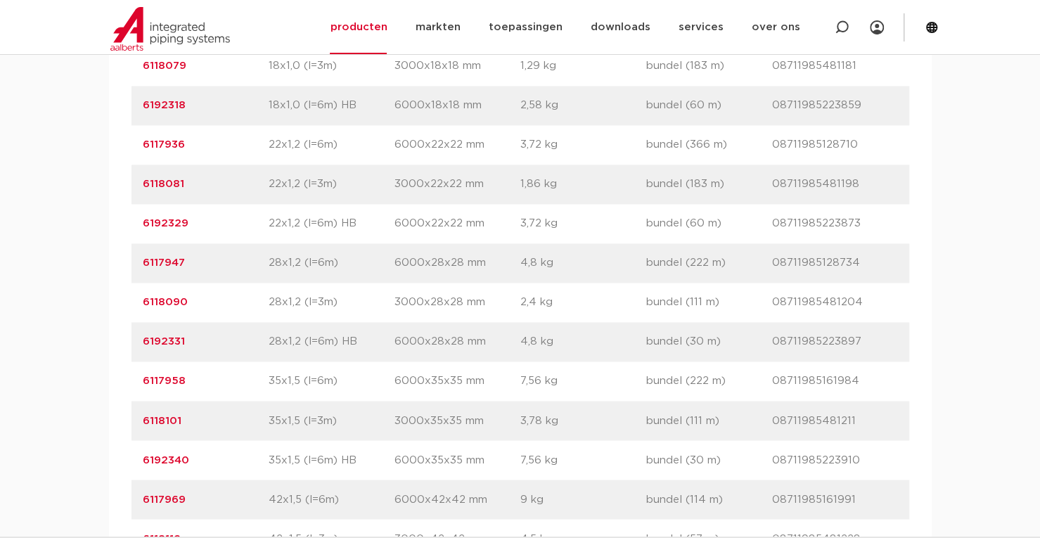
click at [12, 398] on div "assortiment afmetingen specificaties downloads ETIM sustainability verwant asso…" at bounding box center [520, 346] width 1040 height 1233
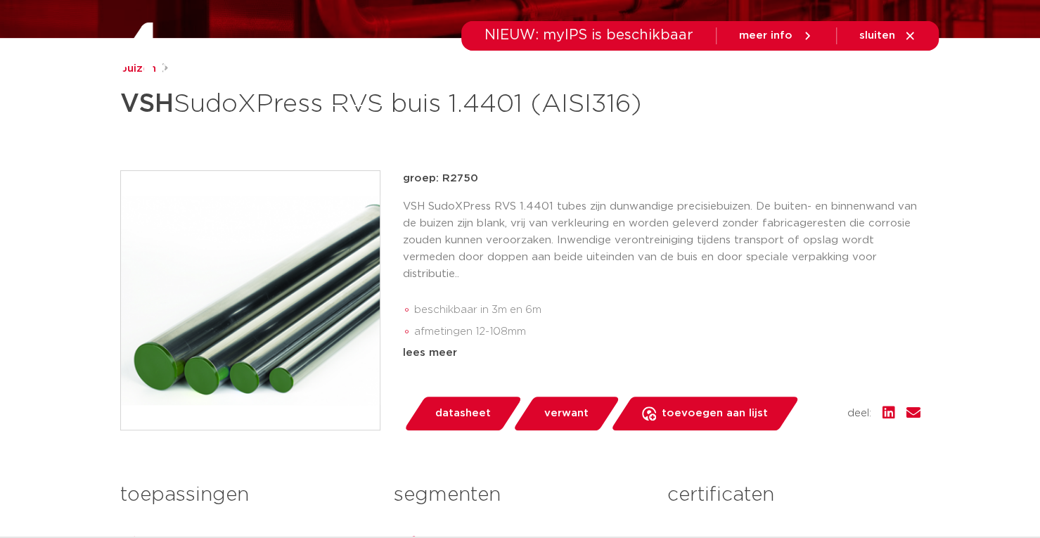
scroll to position [34, 0]
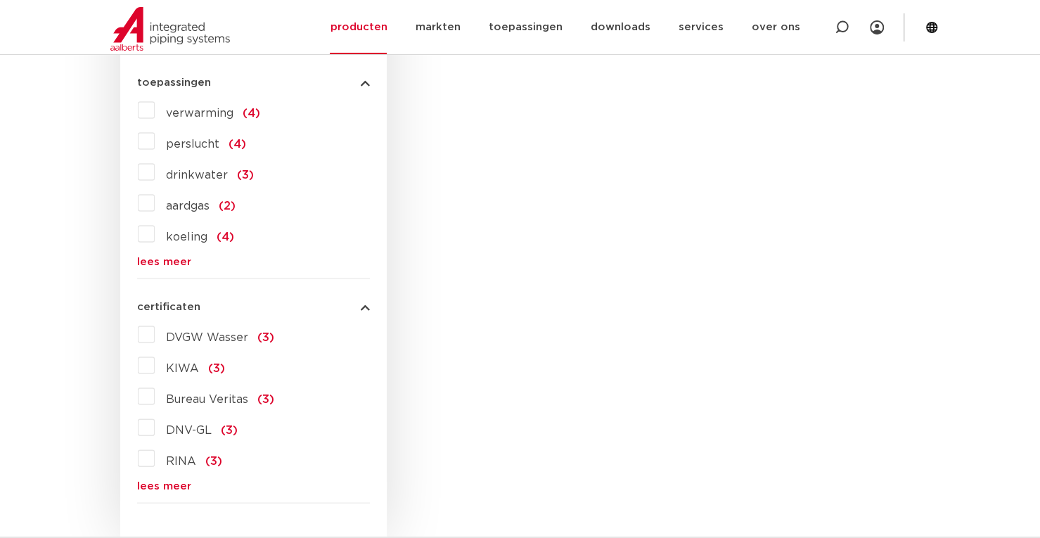
scroll to position [1385, 0]
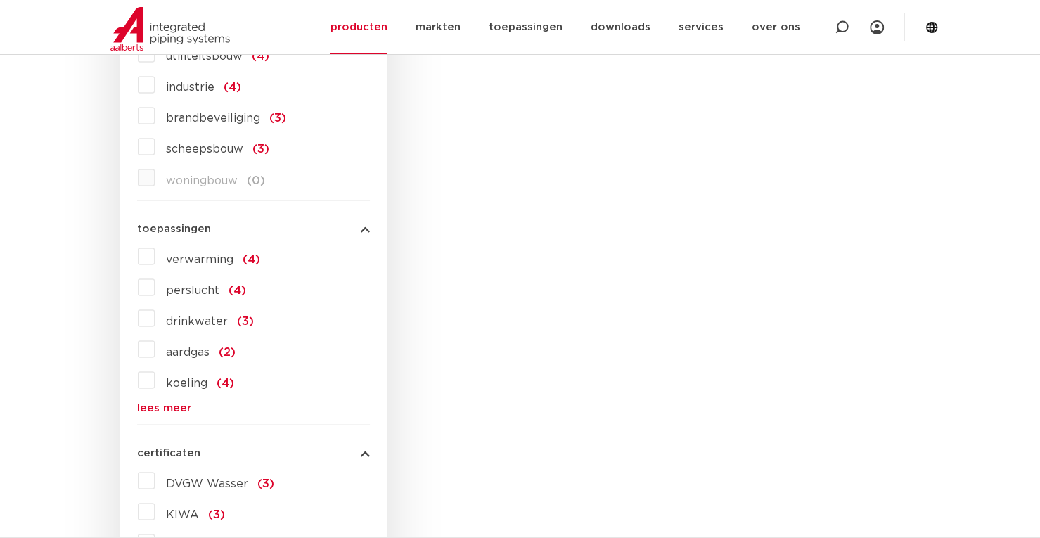
click at [173, 408] on link "lees meer" at bounding box center [253, 407] width 233 height 11
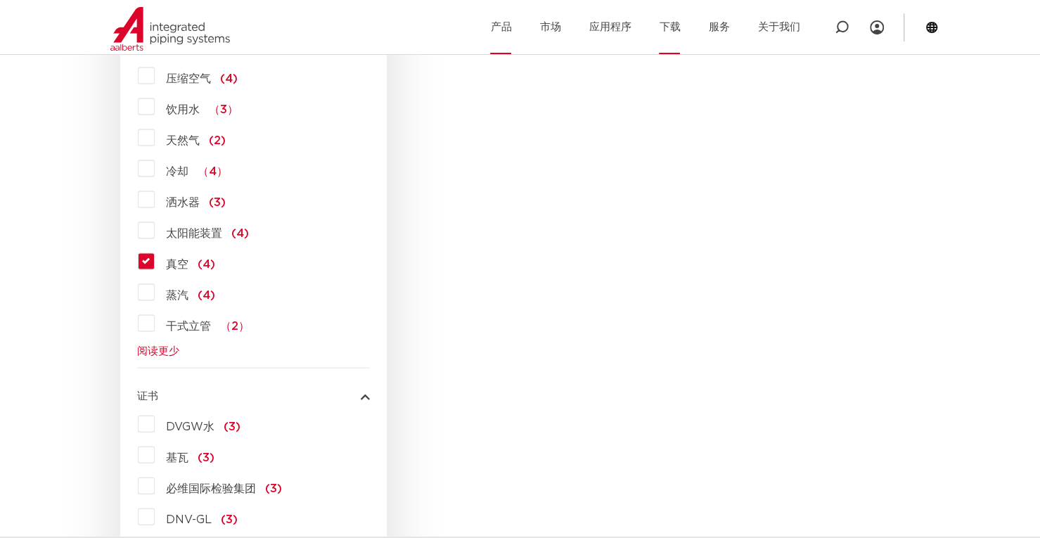
scroll to position [1597, 0]
click at [155, 292] on label "蒸汽 (4)" at bounding box center [185, 291] width 60 height 22
click at [0, 0] on input "蒸汽 (4)" at bounding box center [0, 0] width 0 height 0
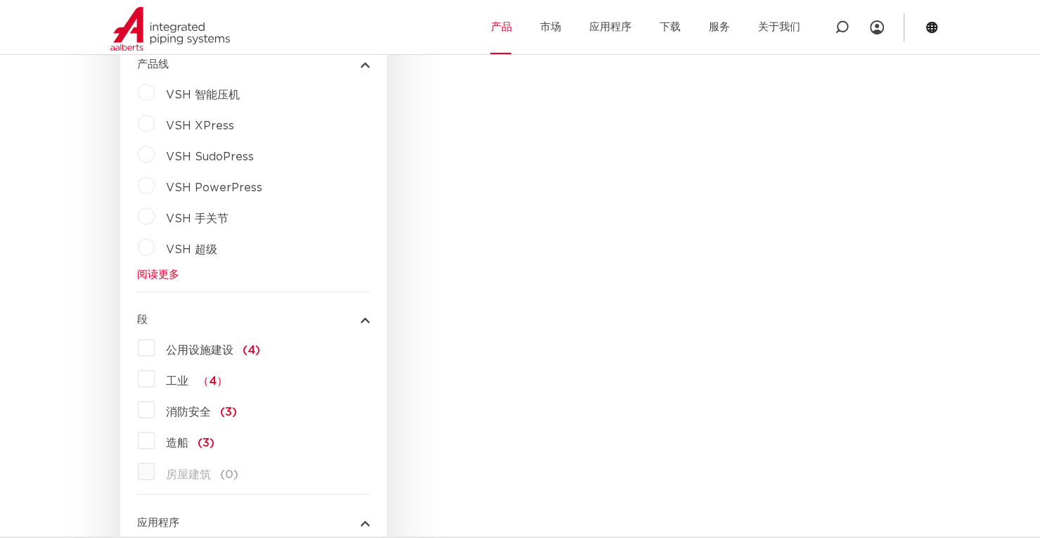
scroll to position [1035, 0]
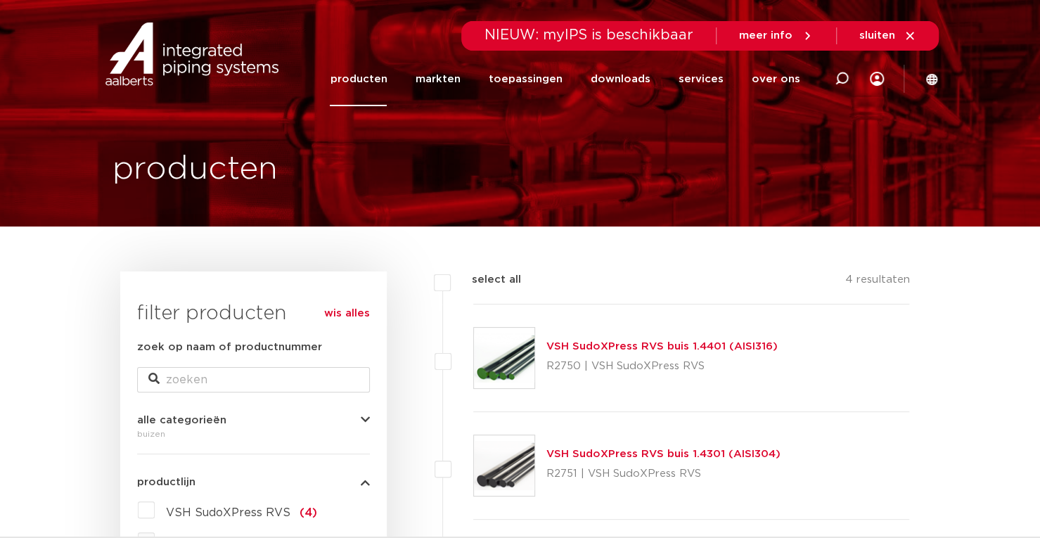
click at [364, 86] on link "producten" at bounding box center [358, 79] width 57 height 54
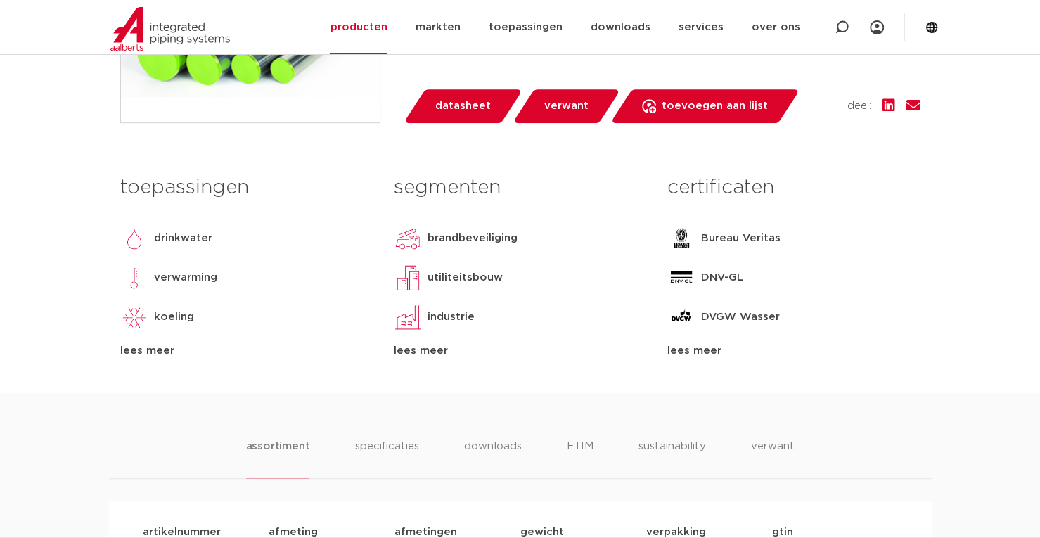
scroll to position [562, 0]
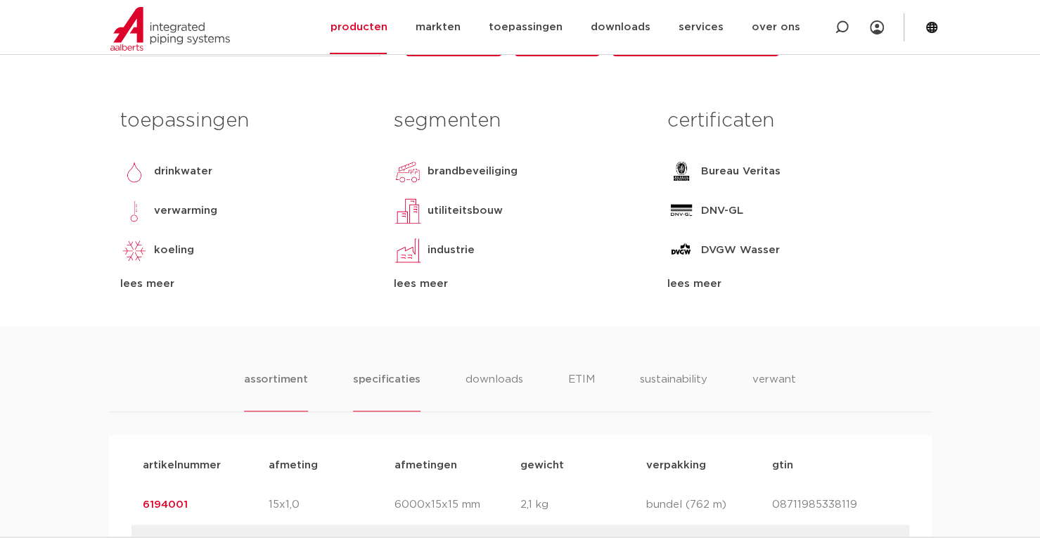
click at [369, 411] on li "specificaties" at bounding box center [386, 391] width 67 height 40
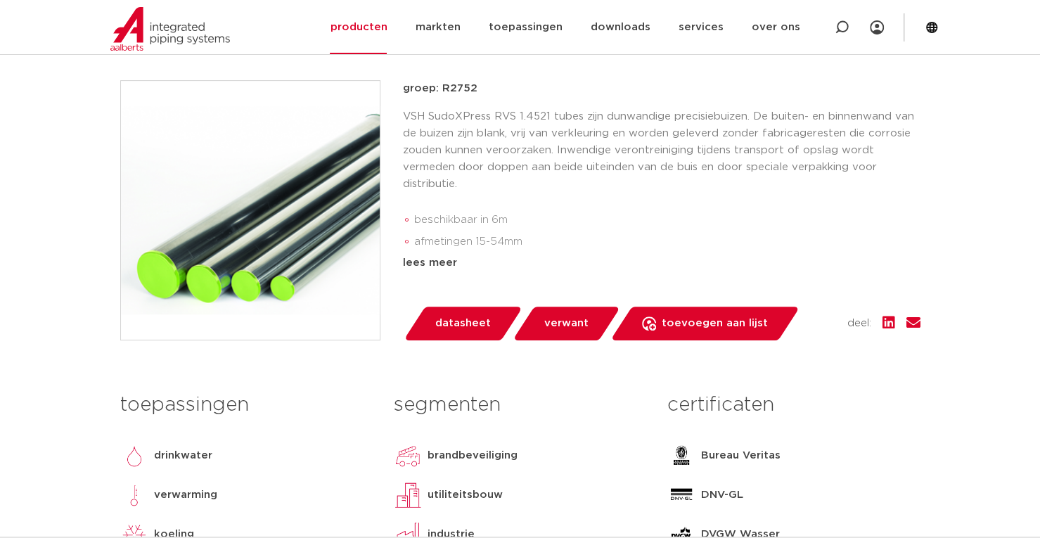
scroll to position [211, 0]
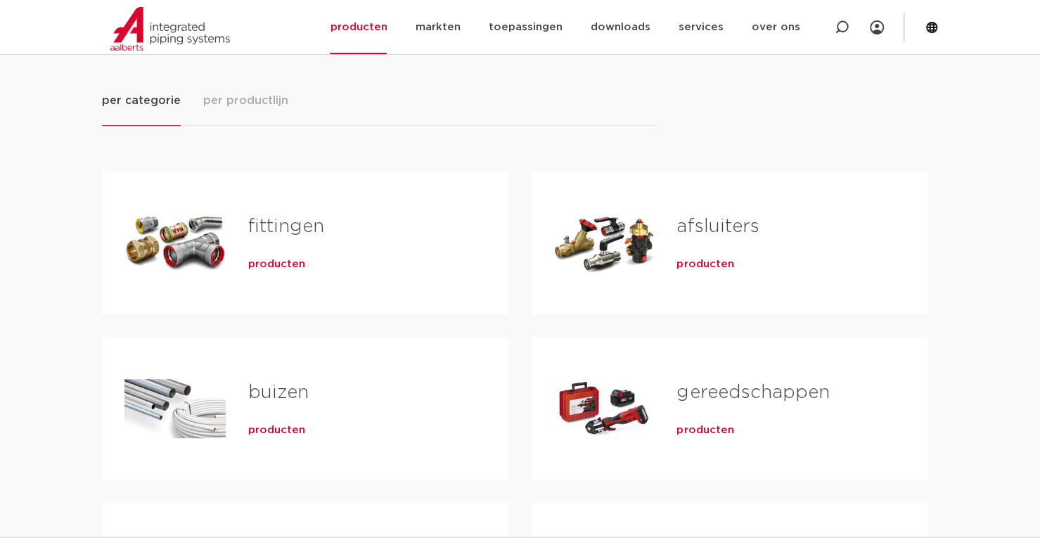
scroll to position [281, 0]
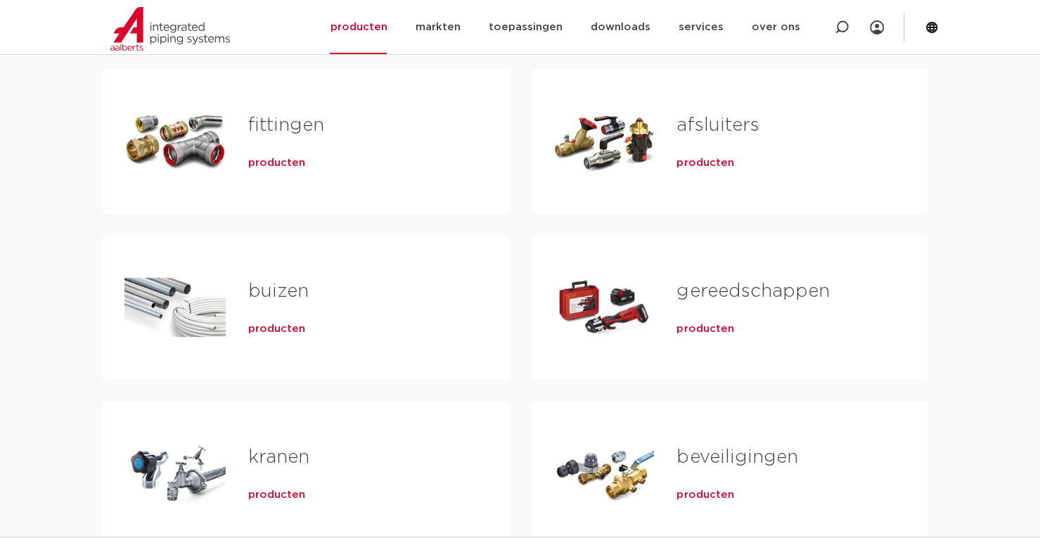
click at [180, 140] on div "Tabs. Open items met enter of spatie, sluit af met escape en navigeer met de pi…" at bounding box center [174, 141] width 101 height 98
click at [287, 127] on link "fittingen" at bounding box center [286, 125] width 76 height 18
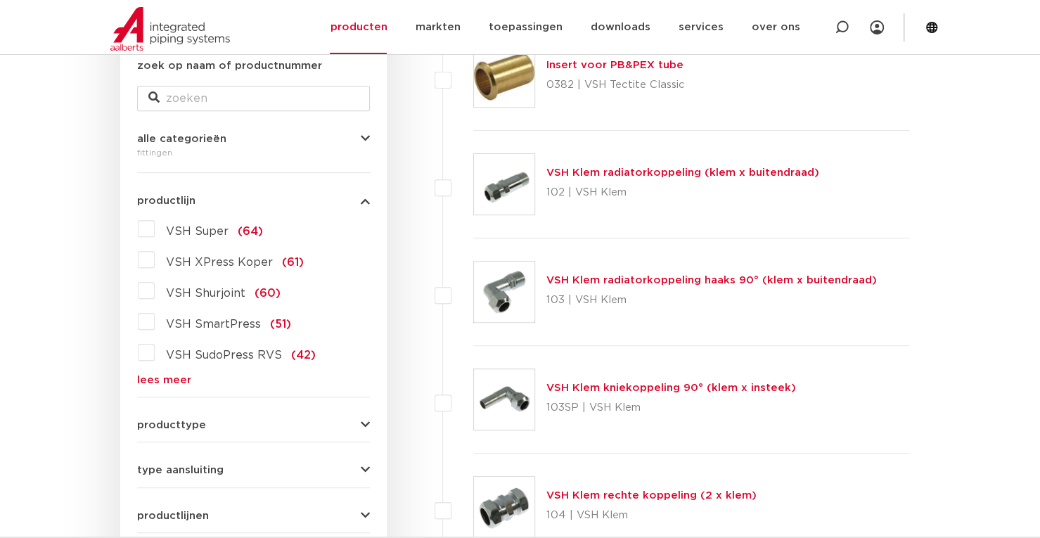
click at [174, 380] on link "lees meer" at bounding box center [253, 380] width 233 height 11
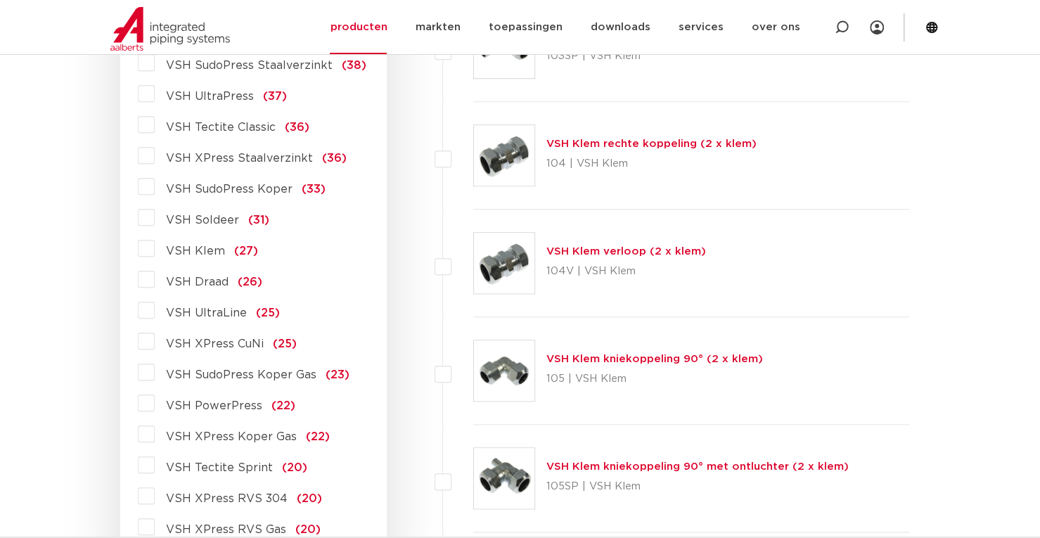
scroll to position [703, 0]
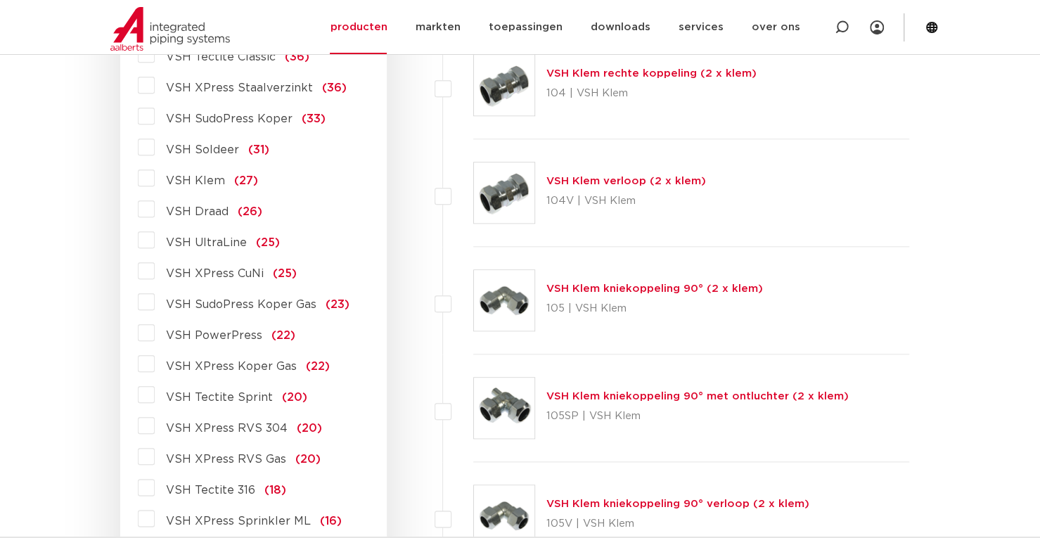
drag, startPoint x: 888, startPoint y: 182, endPoint x: 881, endPoint y: 150, distance: 32.3
click at [888, 182] on div "VSH Klem verloop (2 x klem) 104V | VSH Klem" at bounding box center [691, 193] width 437 height 108
